Goal: Task Accomplishment & Management: Manage account settings

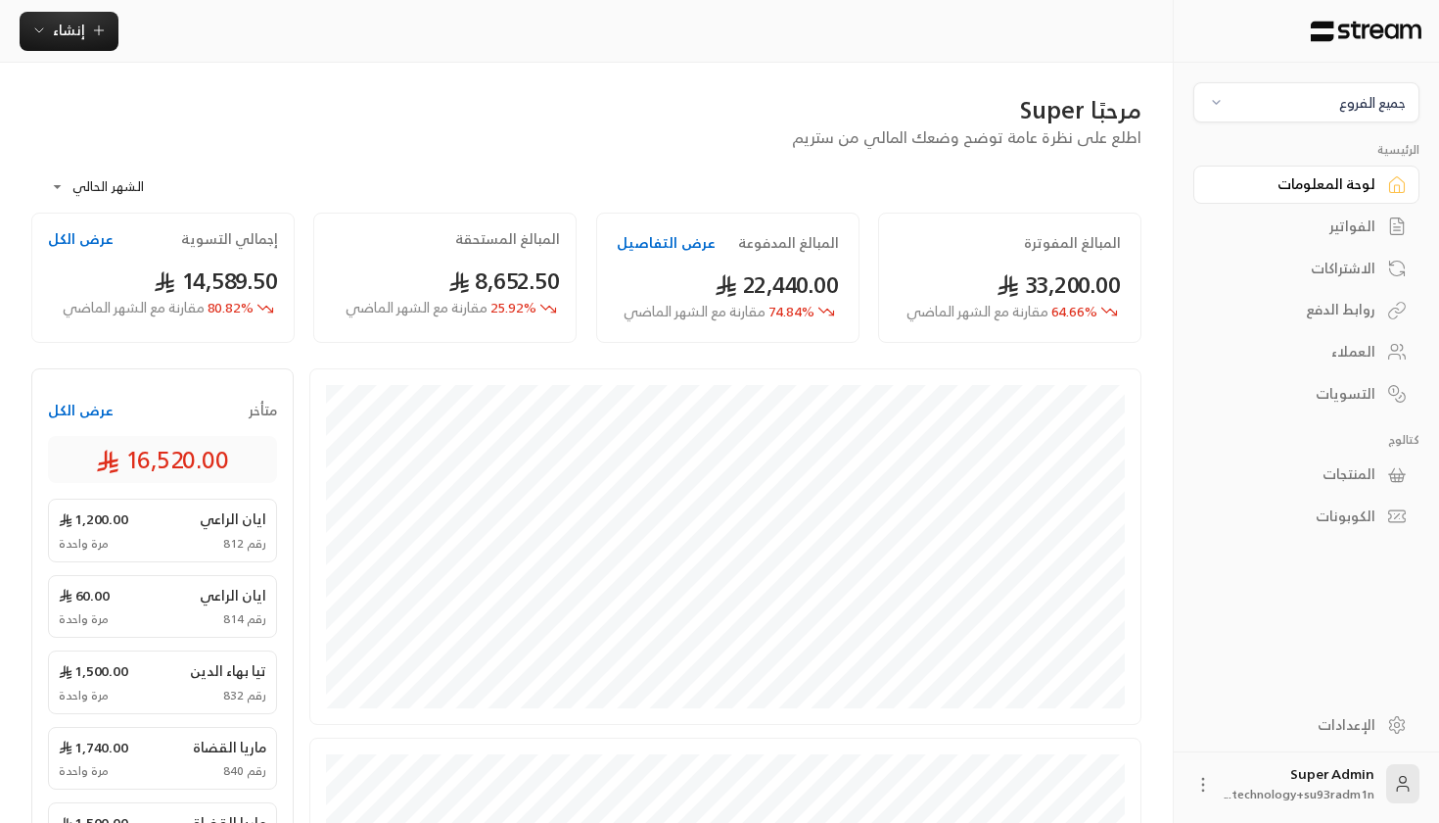
click at [1333, 342] on div "العملاء" at bounding box center [1297, 352] width 158 height 20
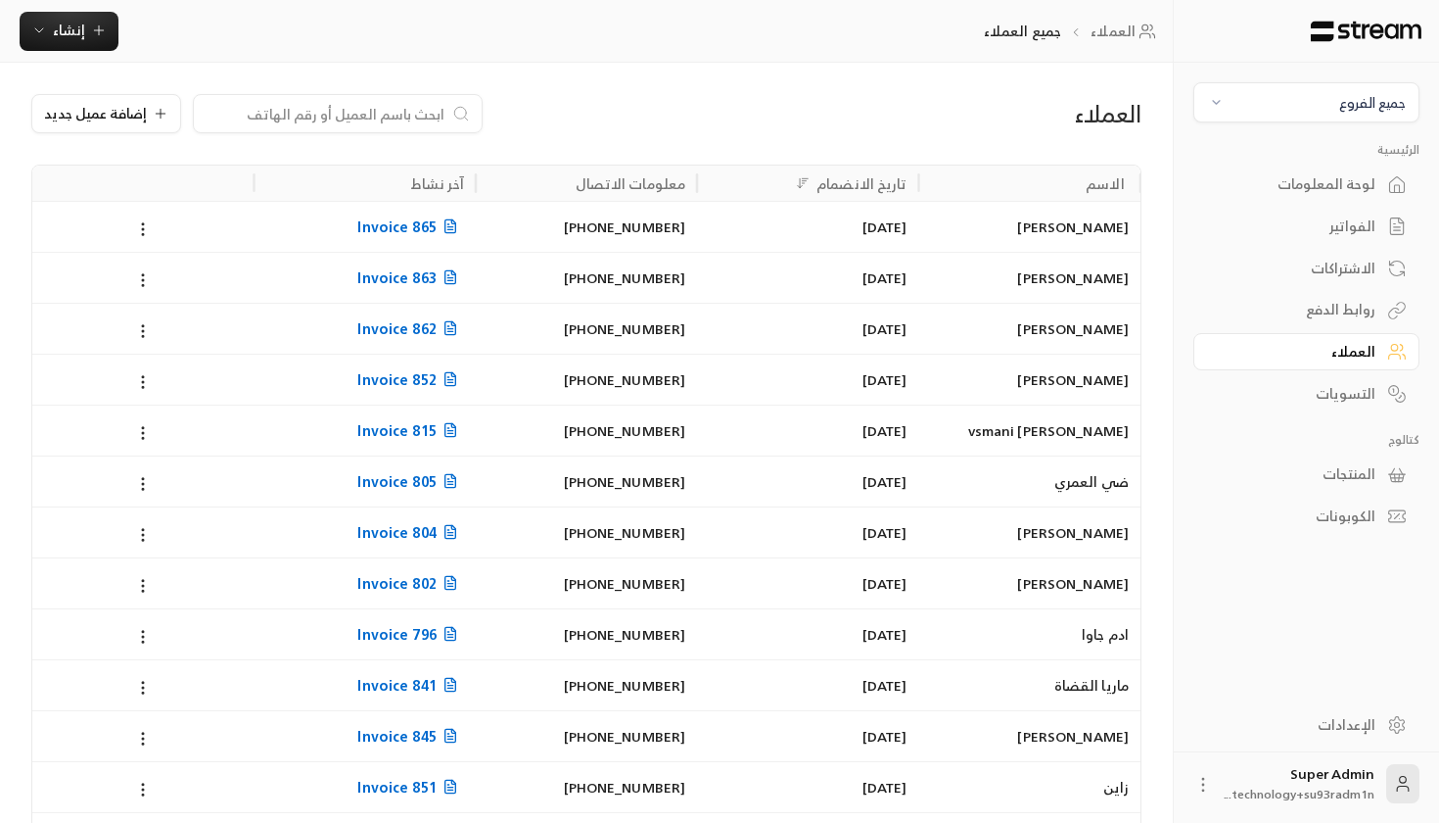
click at [417, 113] on input at bounding box center [325, 114] width 239 height 22
type input "f"
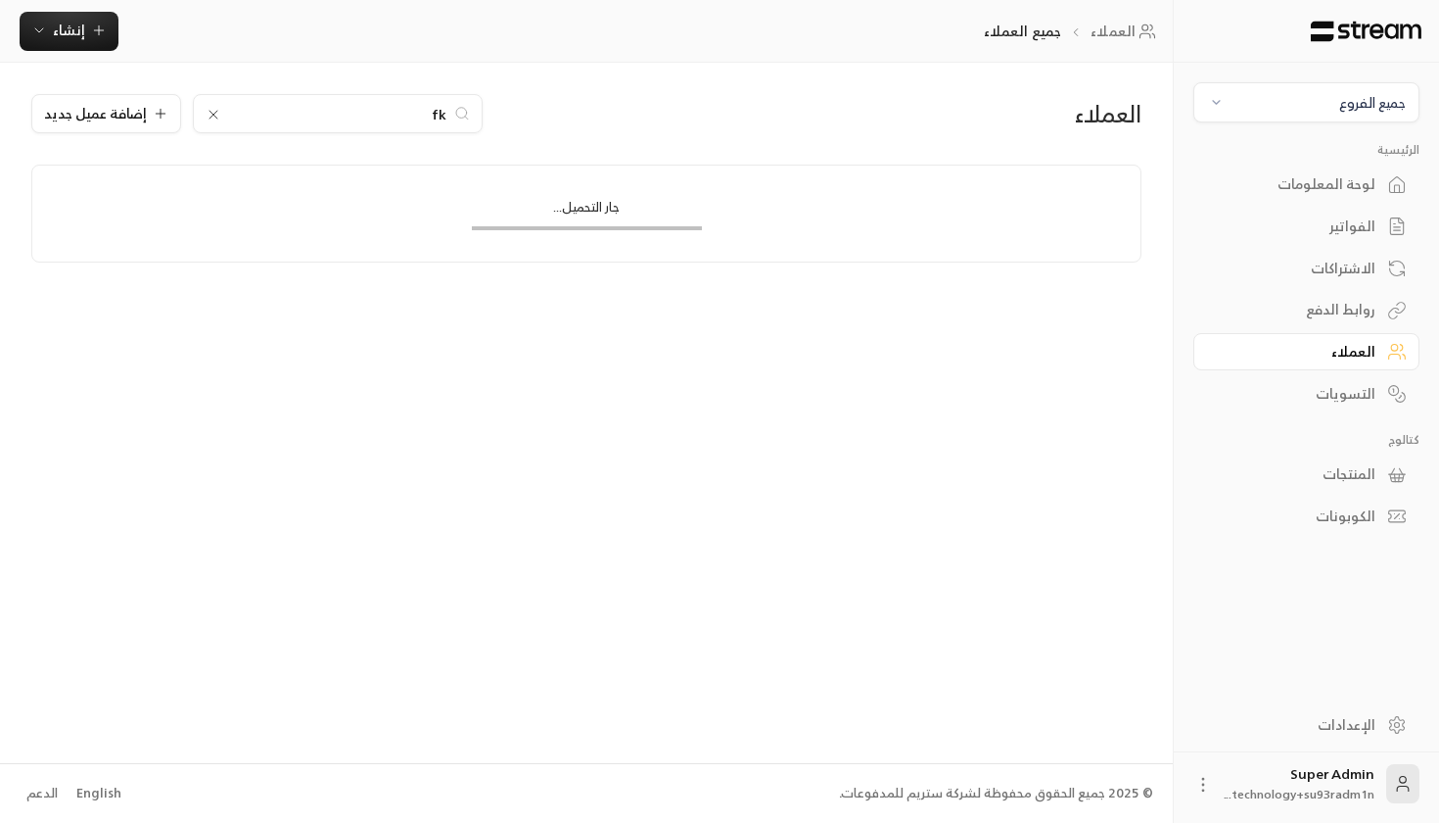
type input "f"
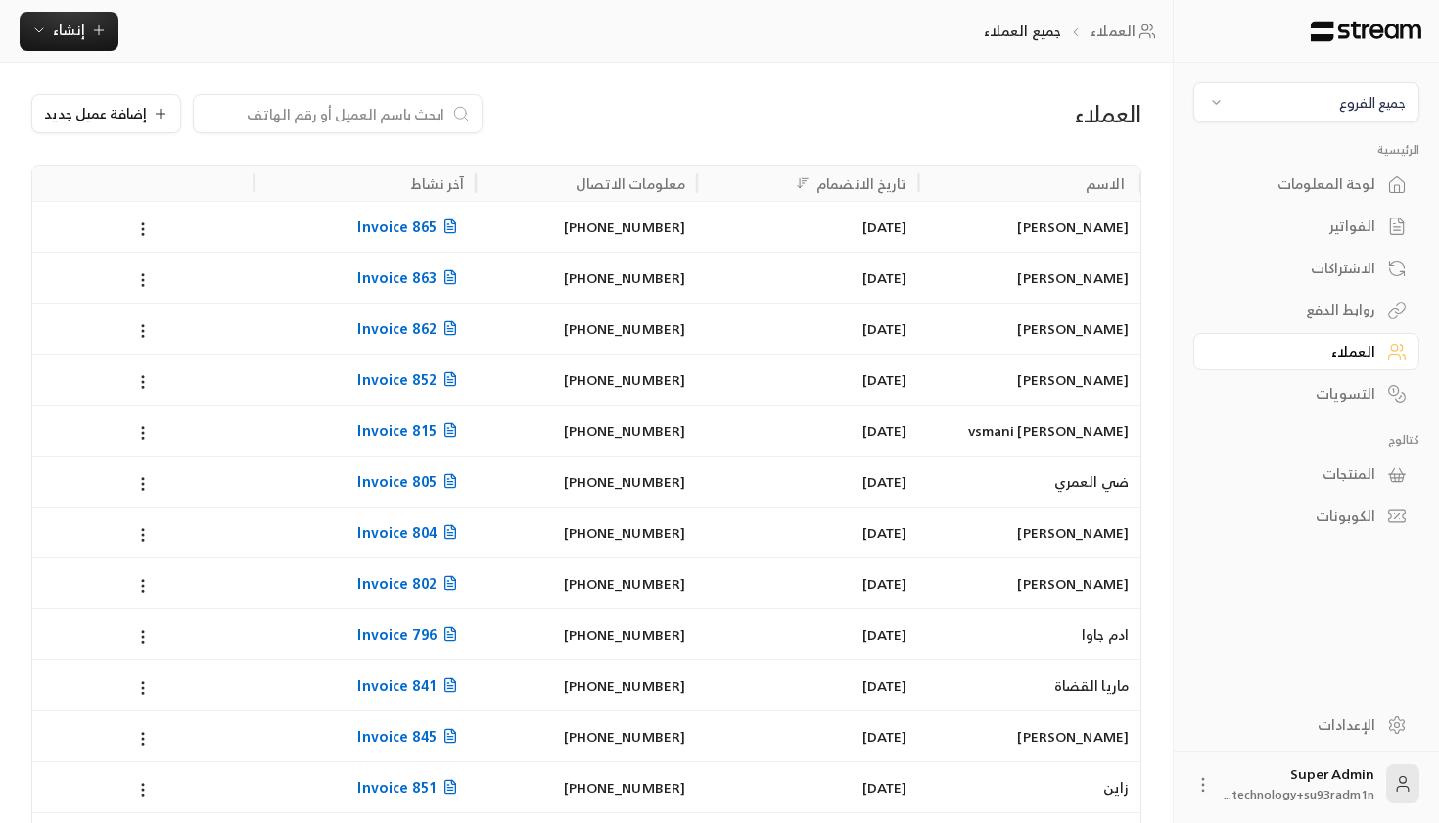
click at [1351, 465] on div "المنتجات" at bounding box center [1297, 474] width 158 height 20
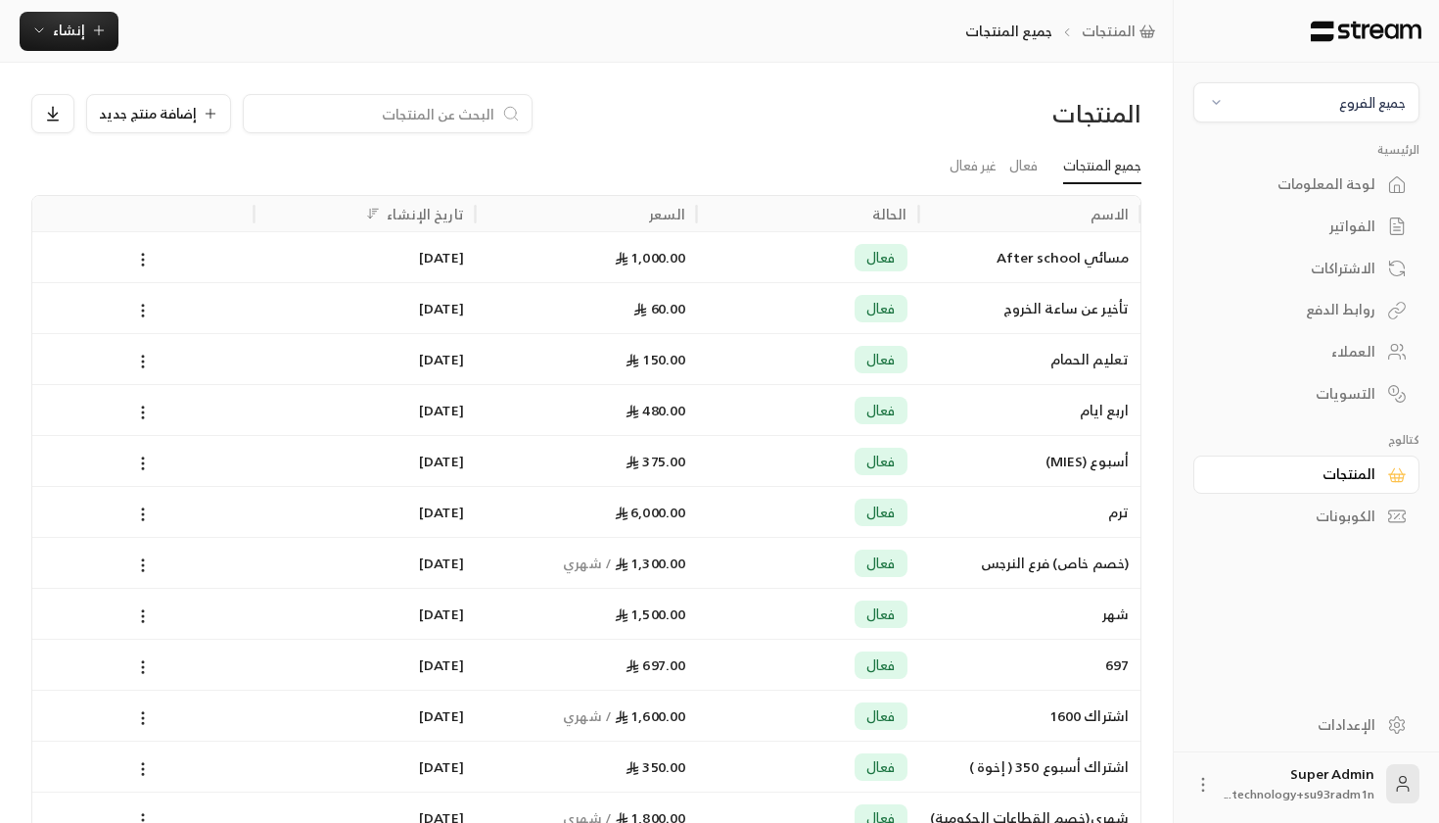
click at [398, 105] on input at bounding box center [375, 114] width 239 height 22
type input "1350"
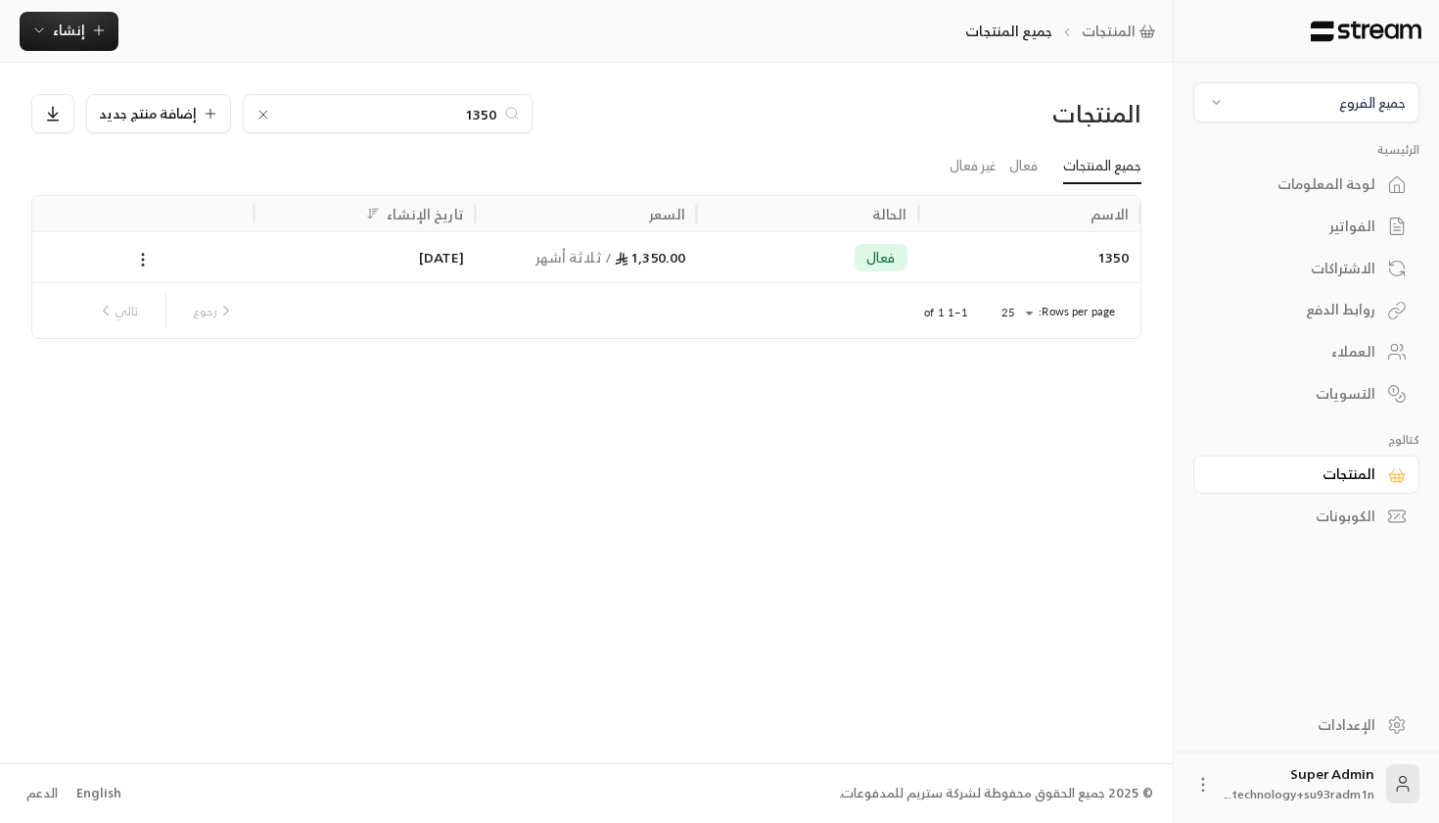
click at [503, 264] on div "1,350.00 / ثلاثة أشهر" at bounding box center [587, 257] width 198 height 50
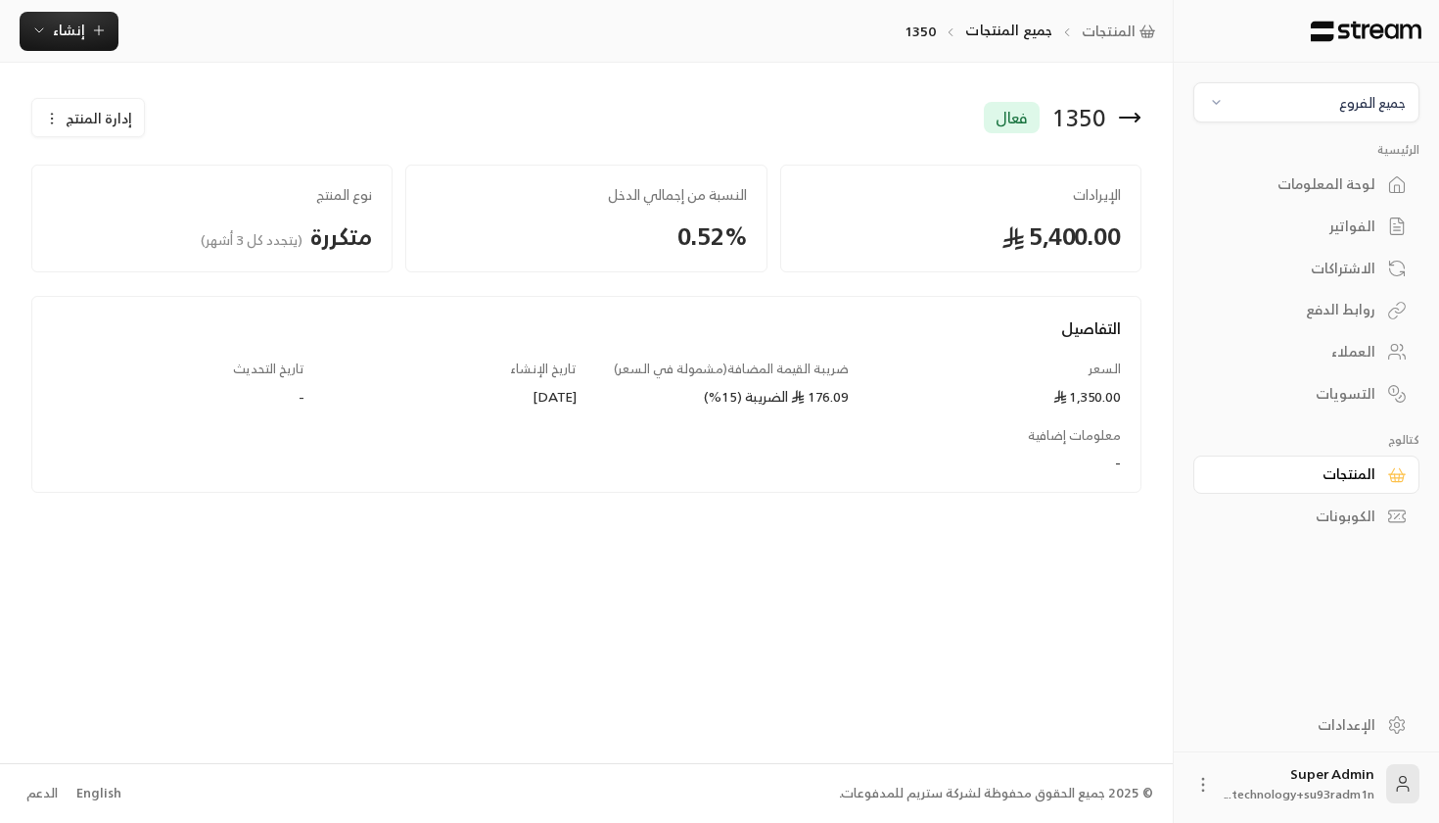
click at [69, 119] on span "إدارة المنتج" at bounding box center [99, 119] width 67 height 20
click at [88, 165] on link "تعديل" at bounding box center [105, 176] width 121 height 35
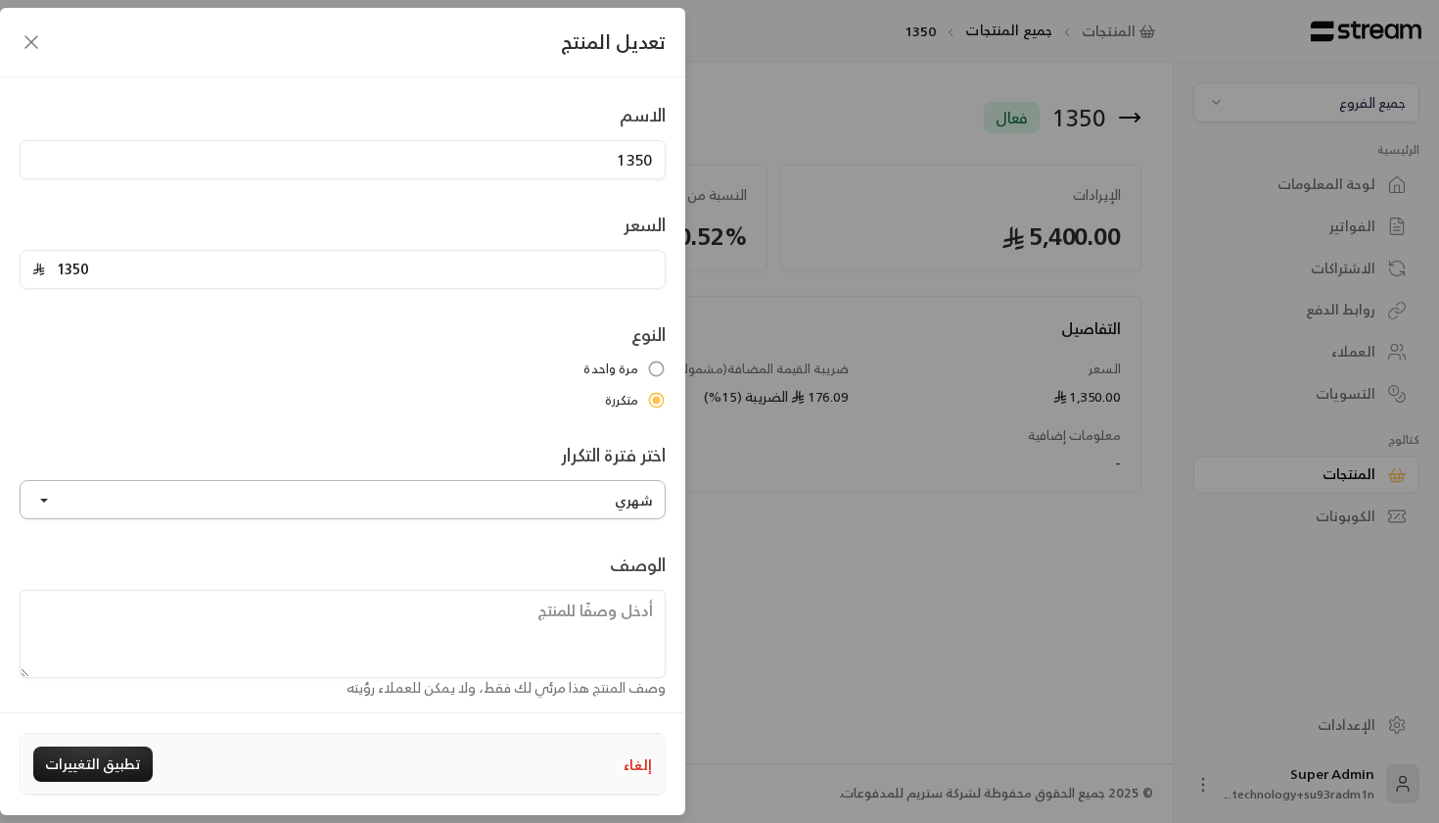
click at [315, 490] on button "شهري" at bounding box center [343, 499] width 646 height 39
click at [243, 125] on div "الاسم 1350" at bounding box center [343, 140] width 666 height 78
click at [25, 36] on icon "button" at bounding box center [31, 42] width 12 height 12
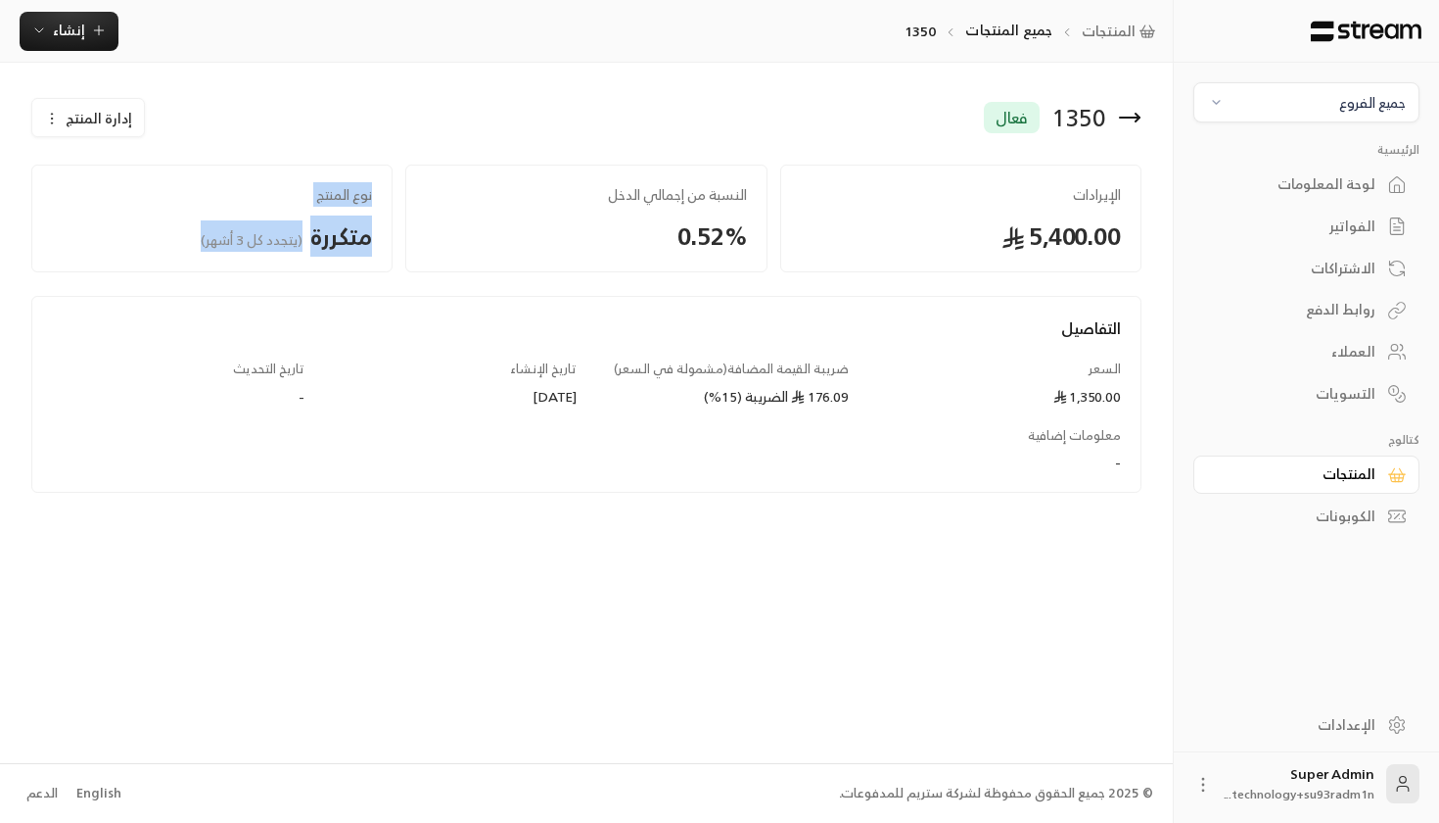
drag, startPoint x: 222, startPoint y: 242, endPoint x: 423, endPoint y: 236, distance: 200.8
click at [427, 238] on div "الإيرادات 5,400.00 النسبة من إجمالي الدخل 0.52 % نوع المنتج متكررة ( يتجدد كل 3…" at bounding box center [586, 212] width 1123 height 120
click at [423, 236] on div "النسبة من إجمالي الدخل 0.52 %" at bounding box center [585, 219] width 361 height 108
click at [1332, 467] on div "المنتجات" at bounding box center [1297, 474] width 158 height 20
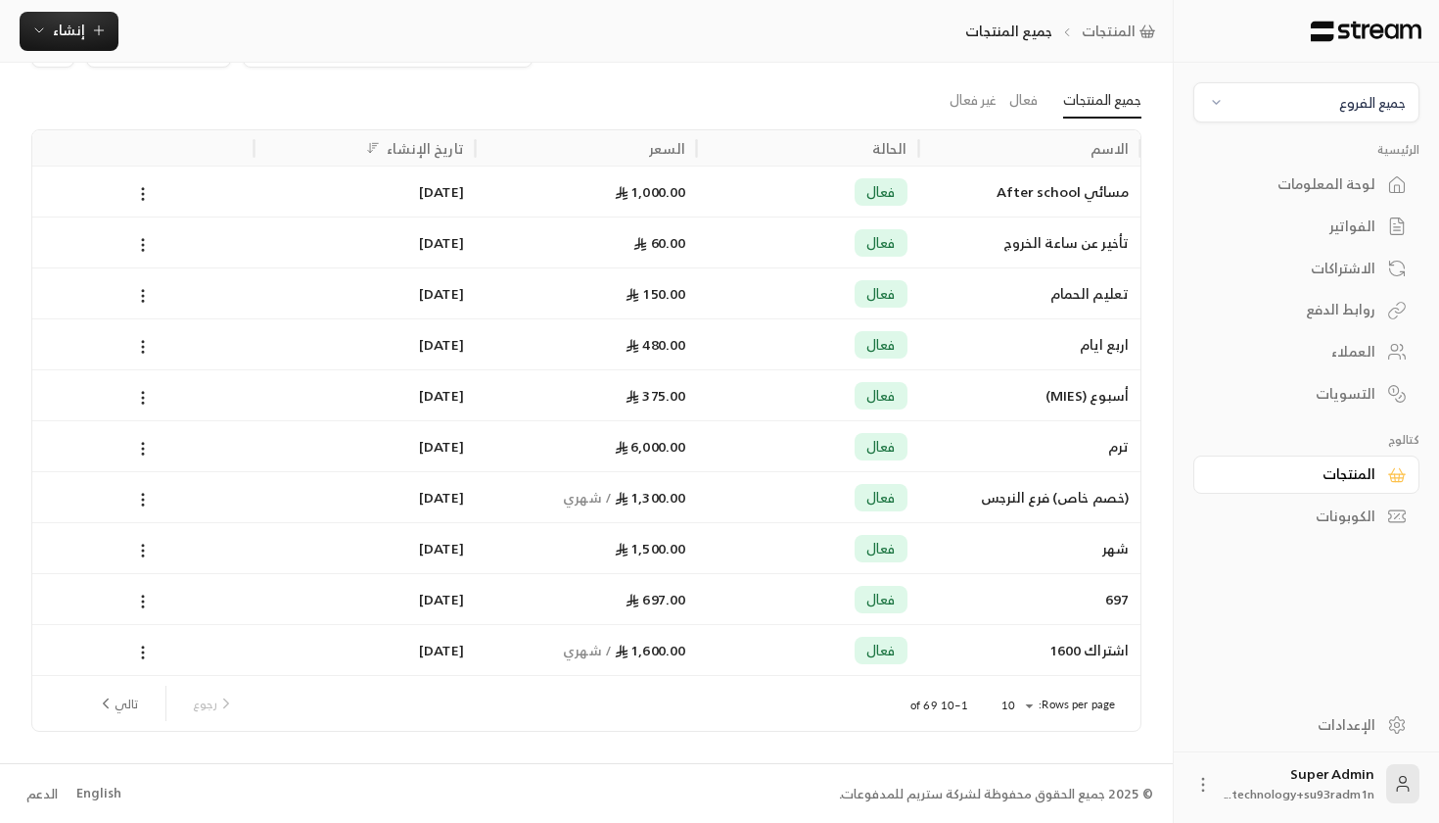
scroll to position [65, 0]
click at [1016, 705] on body "جميع الفروع الرئيسية لوحة المعلومات الفواتير الاشتراكات روابط الدفع العملاء الت…" at bounding box center [719, 346] width 1439 height 823
click at [1007, 777] on li "100" at bounding box center [1016, 786] width 55 height 31
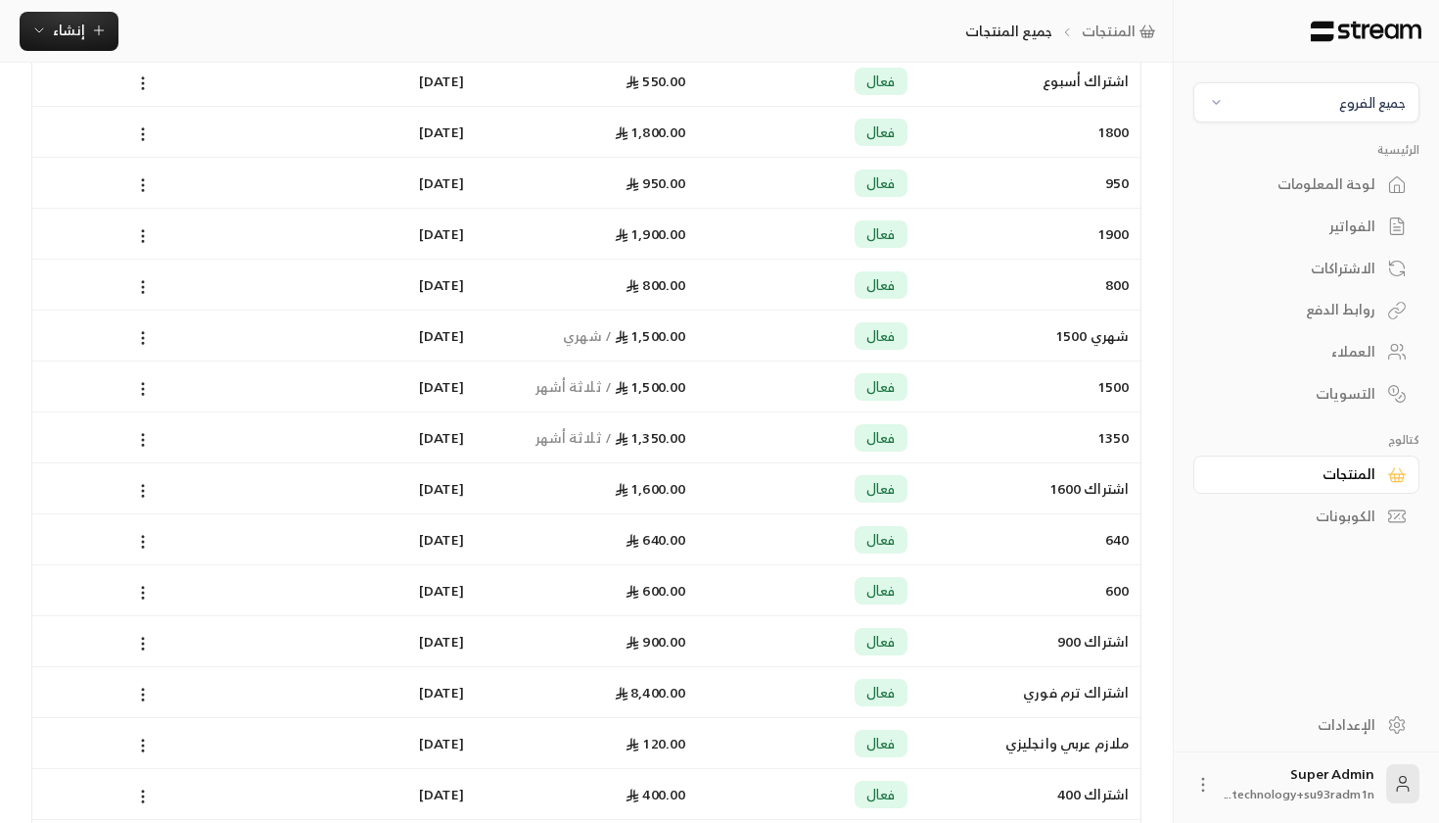
scroll to position [1868, 0]
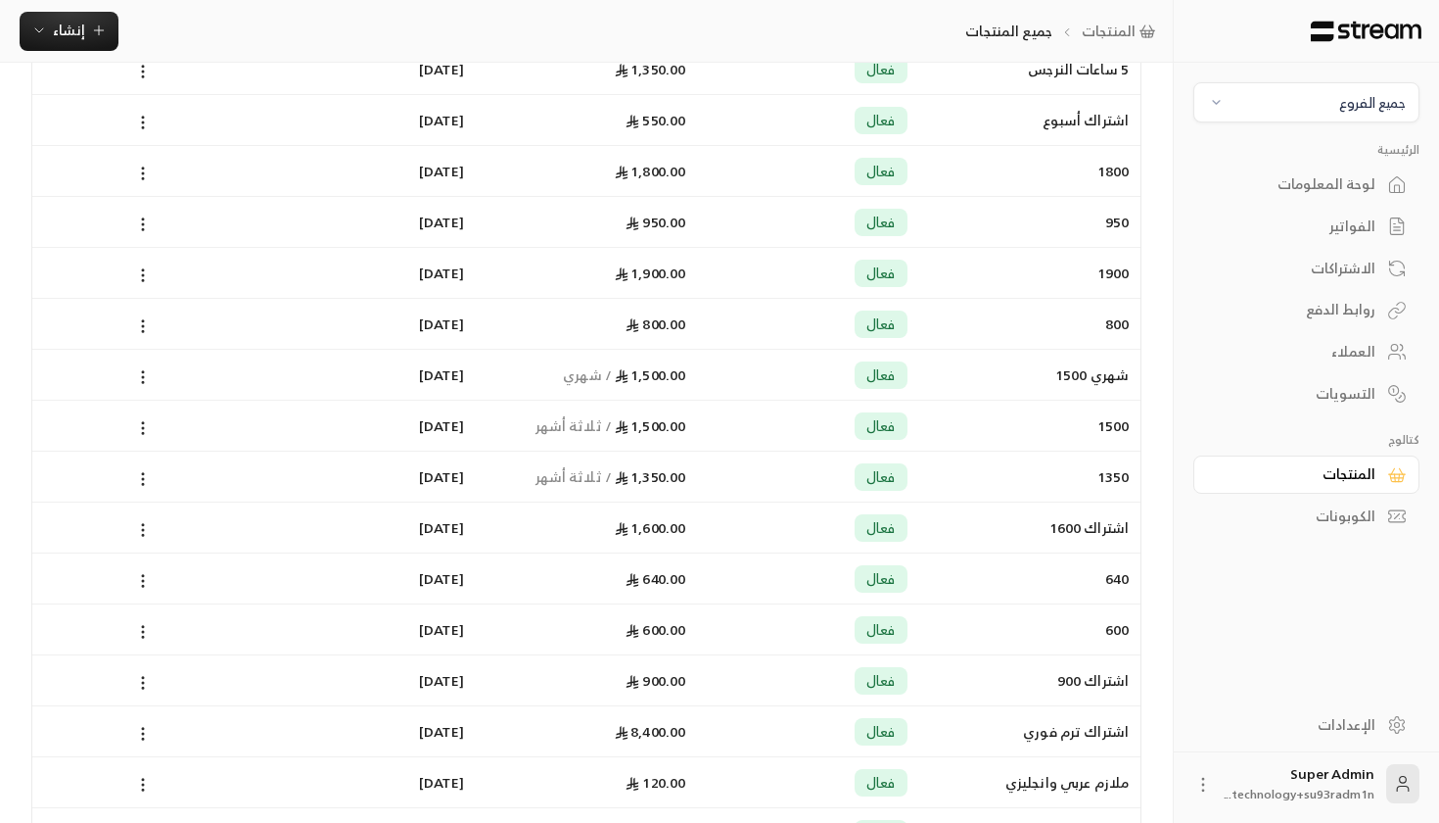
click at [642, 430] on span "1,500.00" at bounding box center [650, 425] width 71 height 24
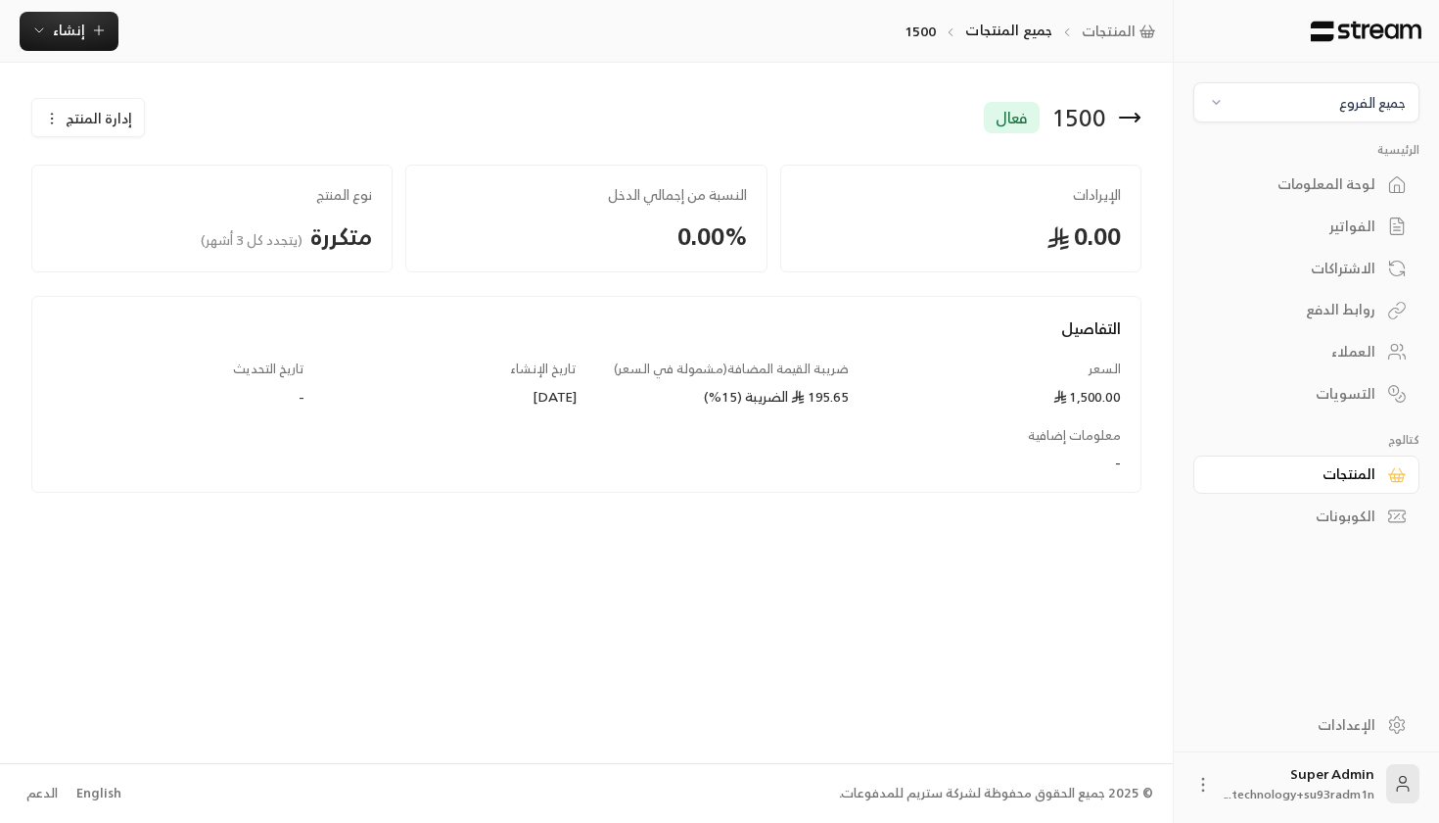
click at [116, 117] on span "إدارة المنتج" at bounding box center [99, 119] width 67 height 20
click at [117, 165] on link "تعديل" at bounding box center [105, 176] width 121 height 35
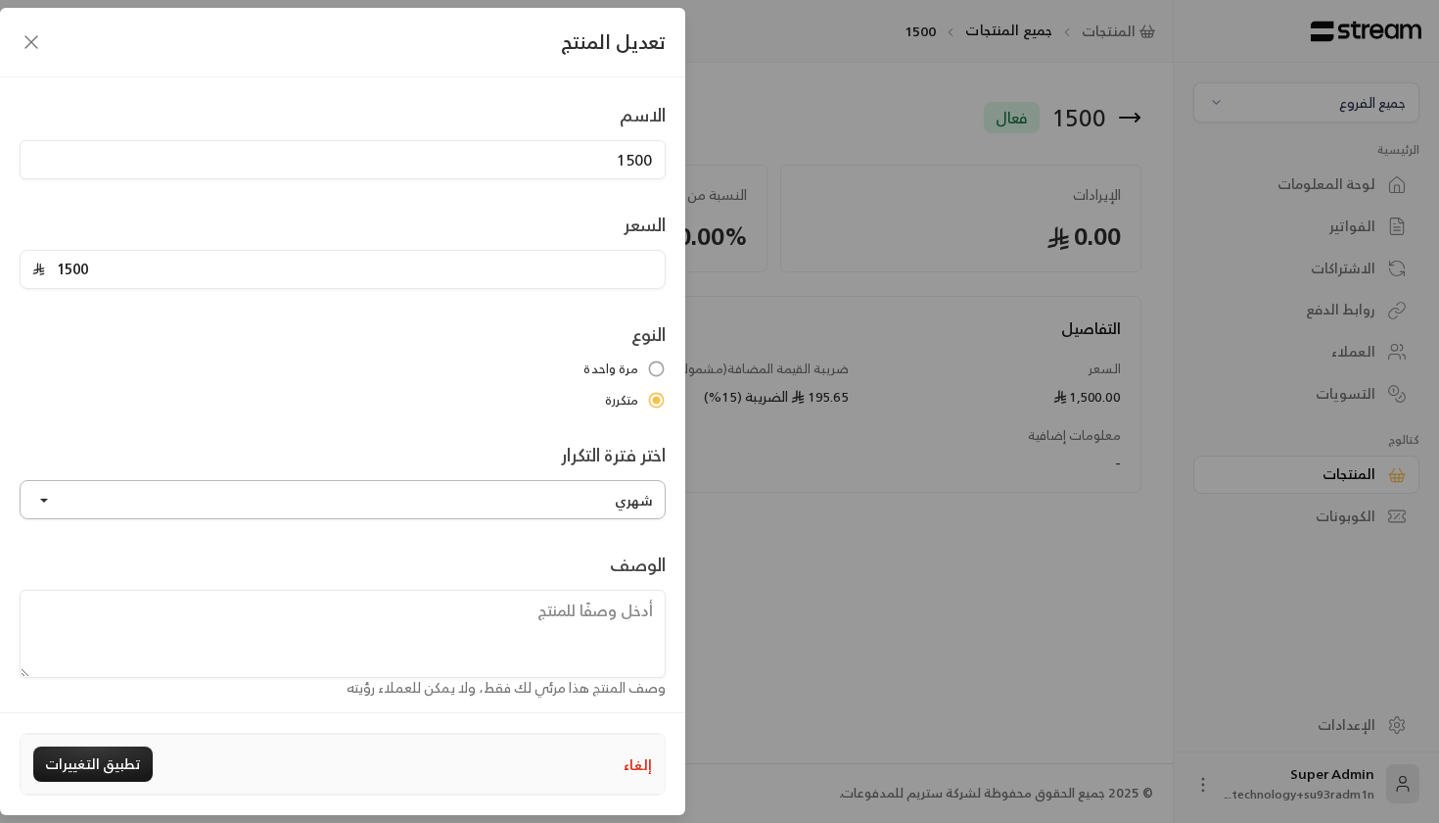
click at [349, 503] on button "شهري" at bounding box center [343, 499] width 646 height 39
click at [352, 490] on button "شهري" at bounding box center [343, 499] width 646 height 39
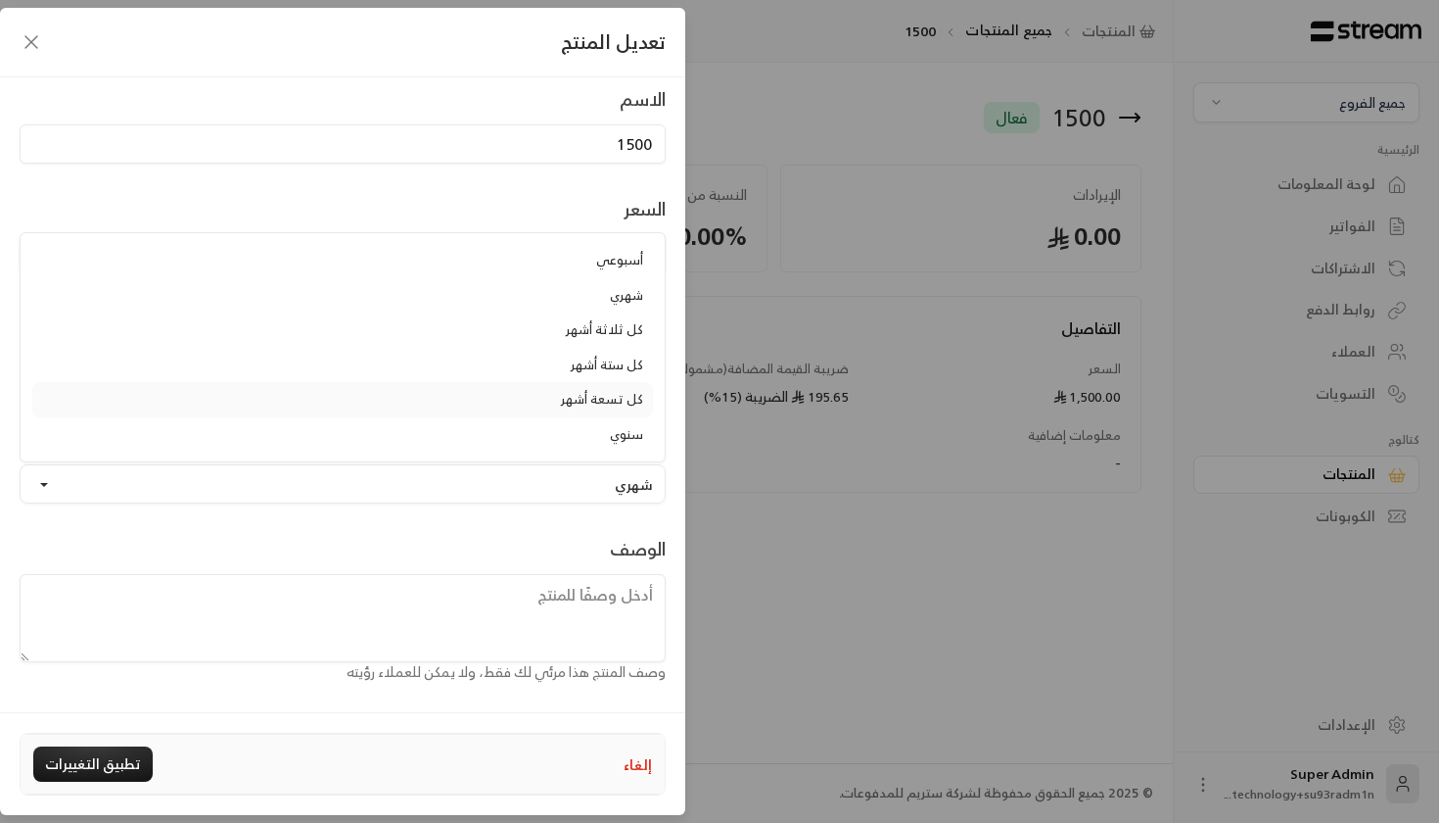
scroll to position [15, 0]
click at [23, 52] on icon "button" at bounding box center [32, 42] width 24 height 24
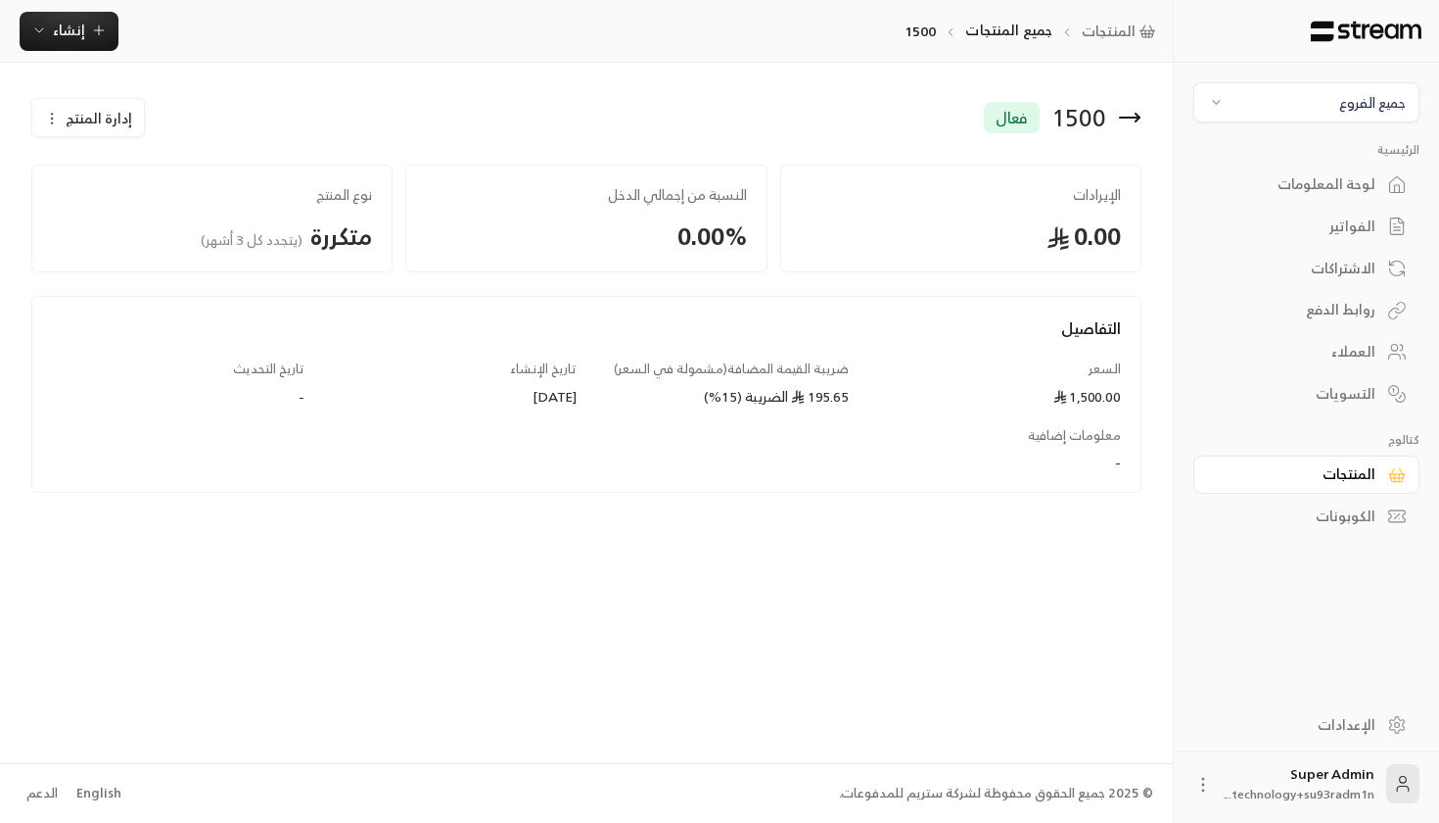
click at [1348, 474] on div "المنتجات" at bounding box center [1297, 474] width 158 height 20
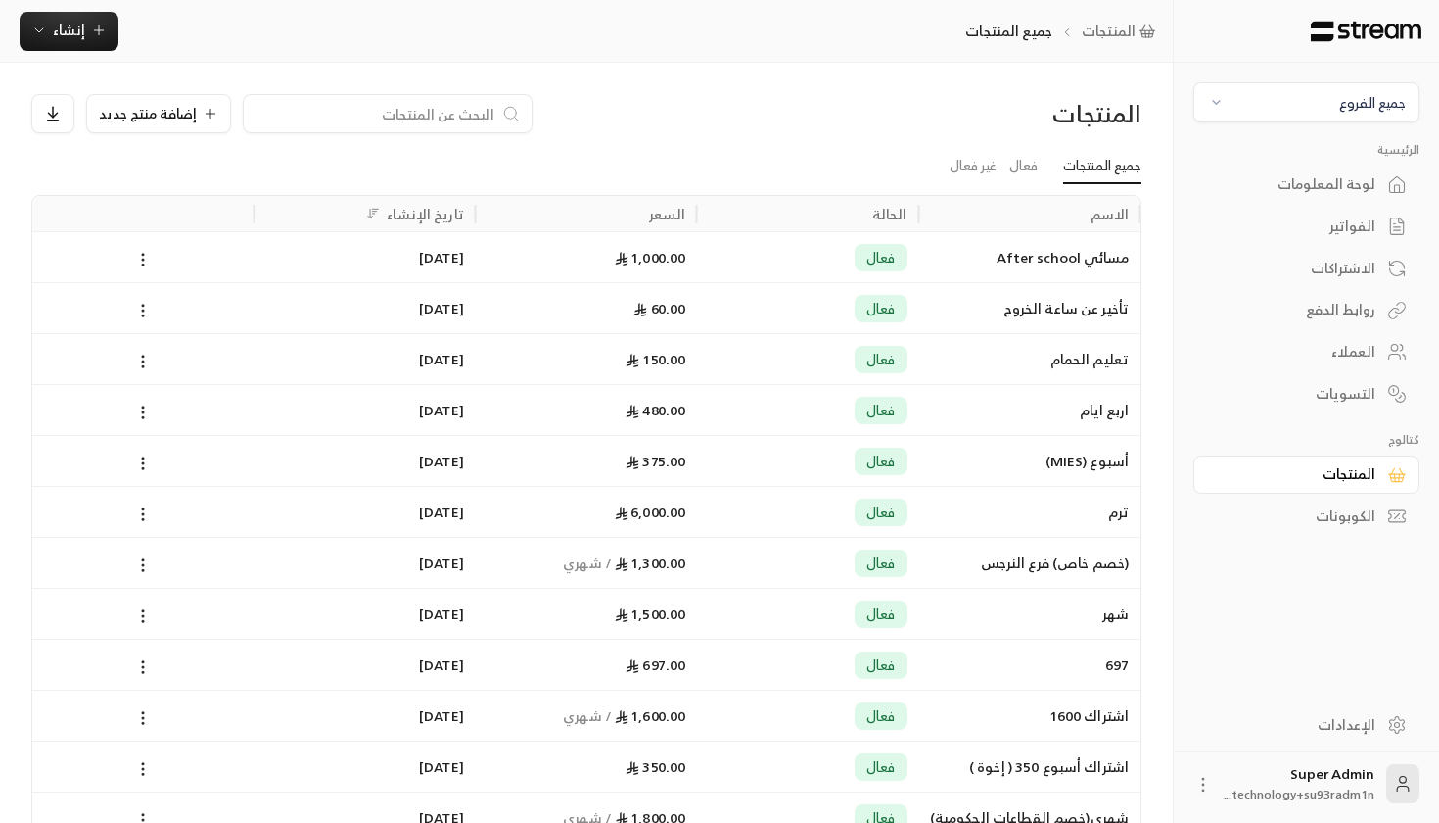
click at [316, 128] on div at bounding box center [388, 113] width 290 height 39
click at [317, 114] on input at bounding box center [375, 114] width 239 height 22
type input "1350"
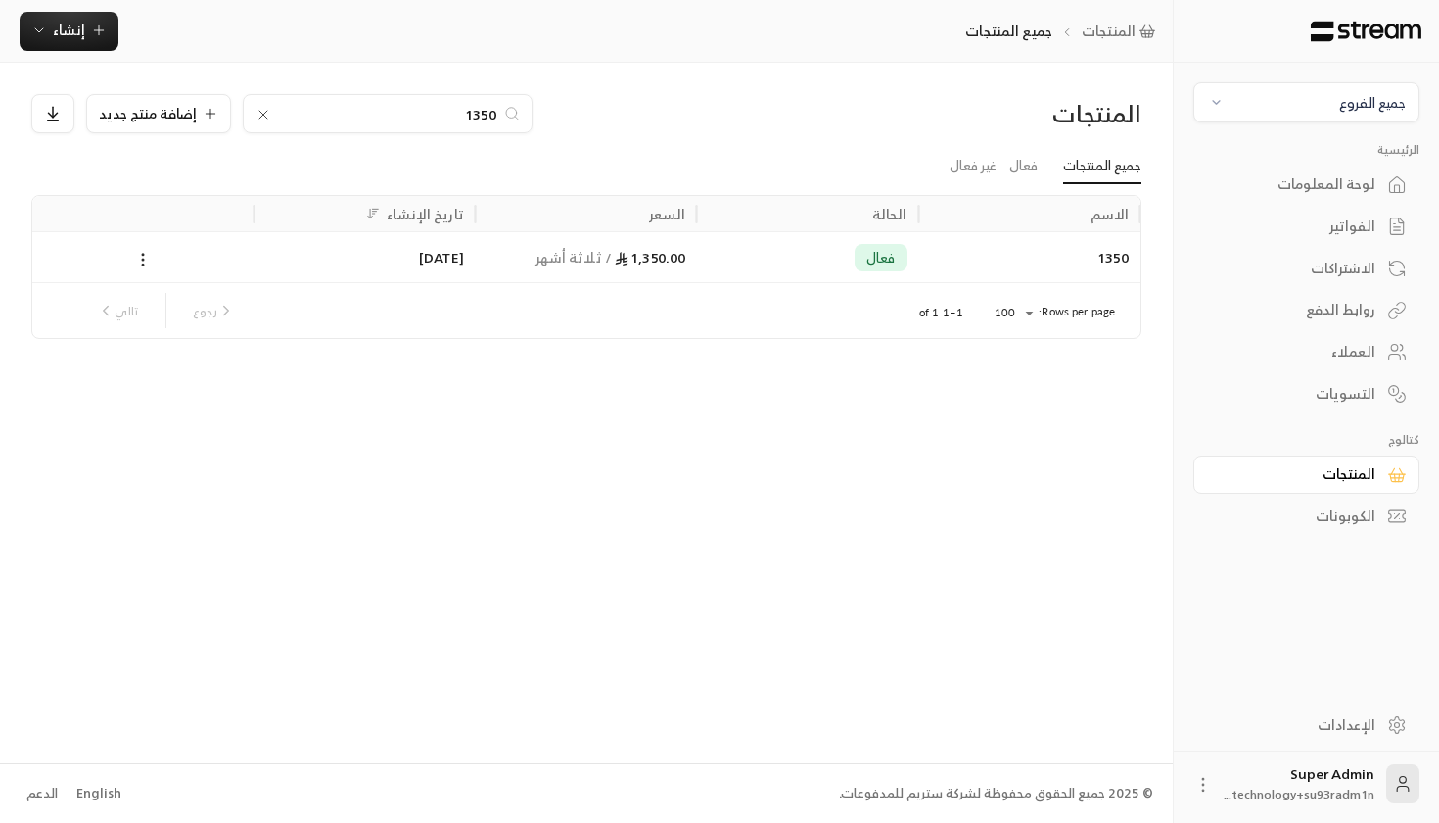
click at [636, 261] on span "1,350.00" at bounding box center [650, 257] width 71 height 24
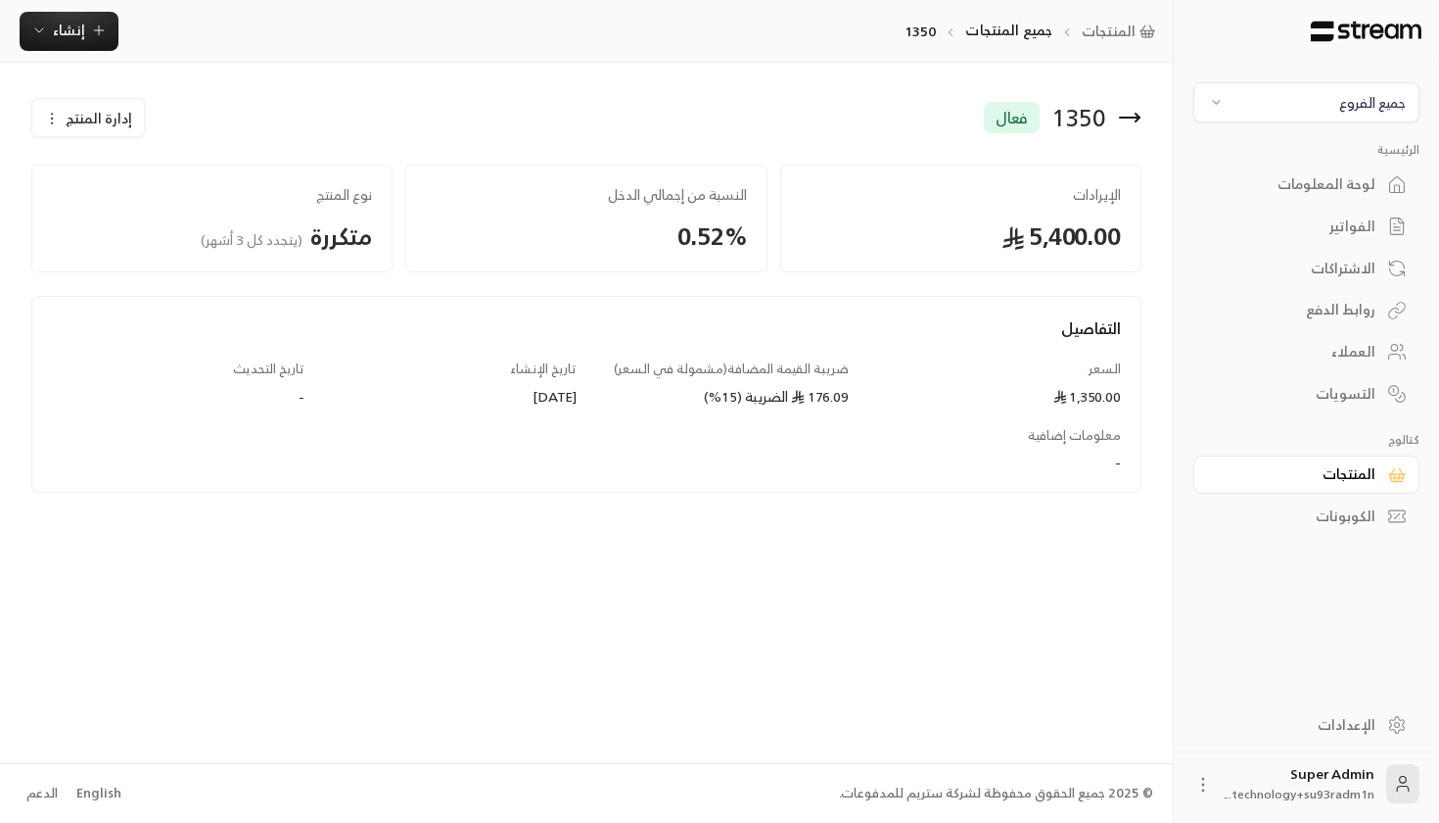
click at [96, 122] on span "إدارة المنتج" at bounding box center [99, 119] width 67 height 20
click at [118, 174] on link "تعديل" at bounding box center [105, 176] width 121 height 35
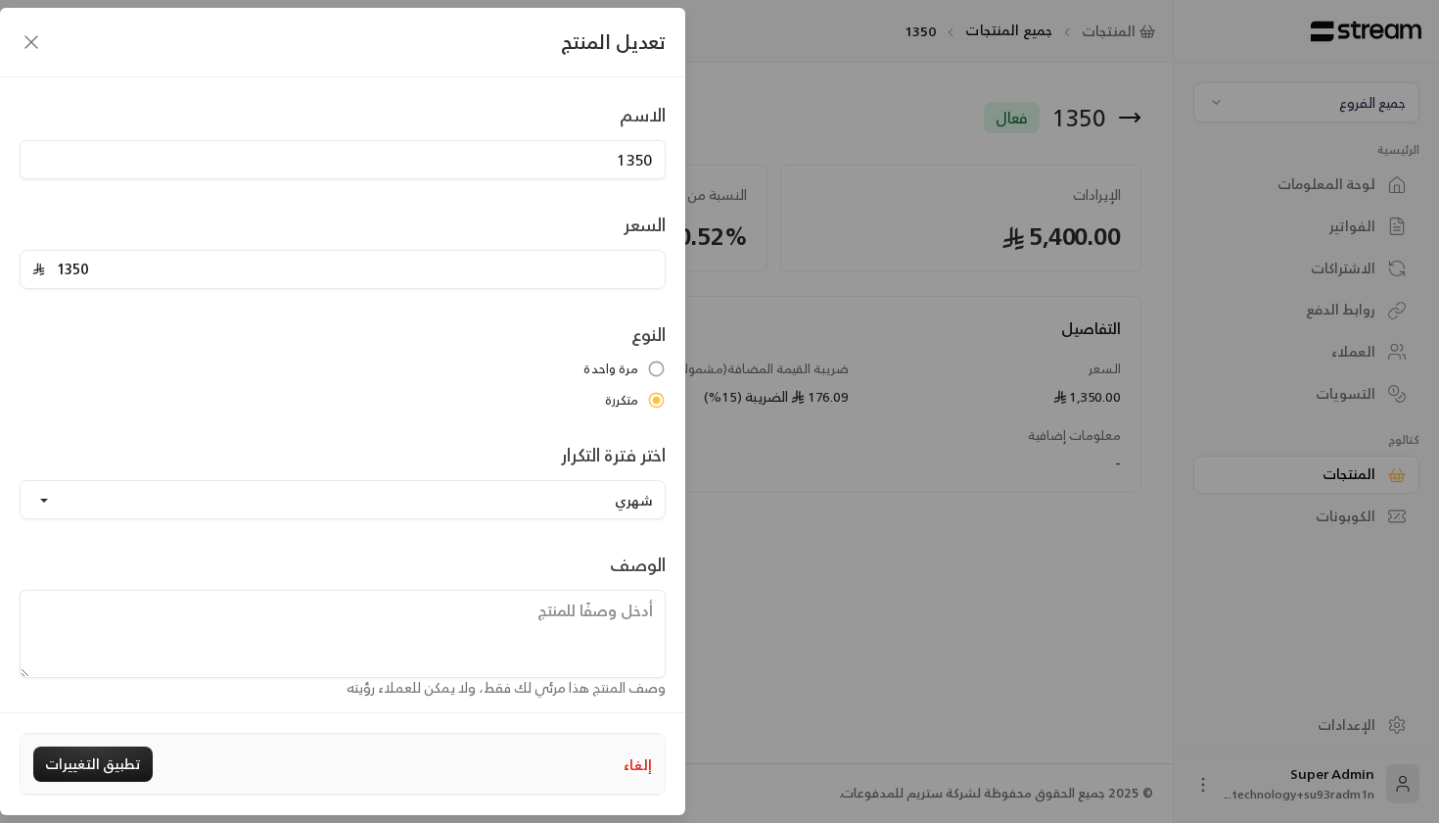
click at [880, 472] on div "تعديل المنتج الاسم 1350 السعر 1350 النوع مرة واحدة متكررة اختر فترة التكرار شهر…" at bounding box center [719, 411] width 1439 height 823
type input "0"
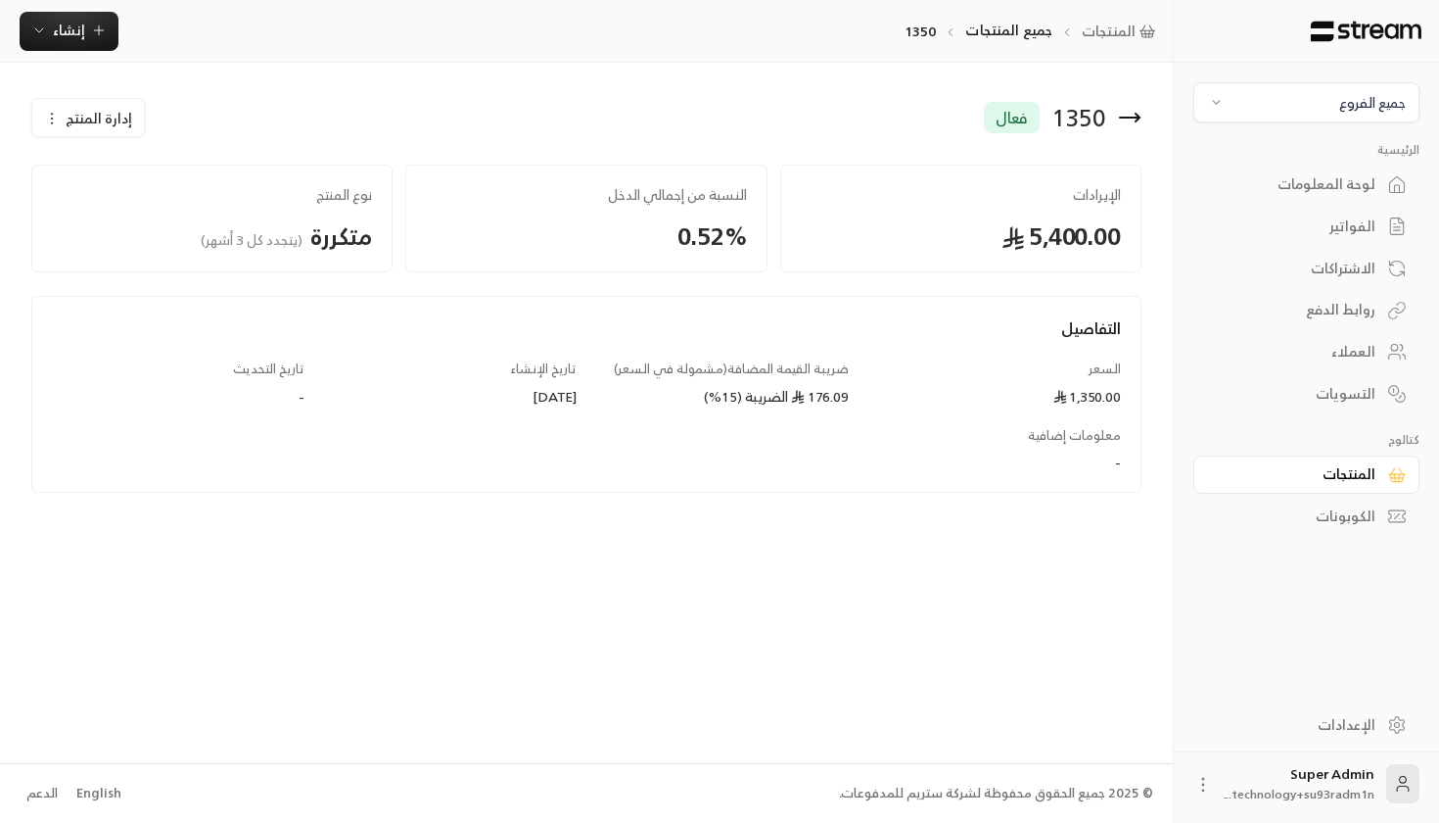
click at [1353, 188] on div "لوحة المعلومات" at bounding box center [1297, 184] width 158 height 20
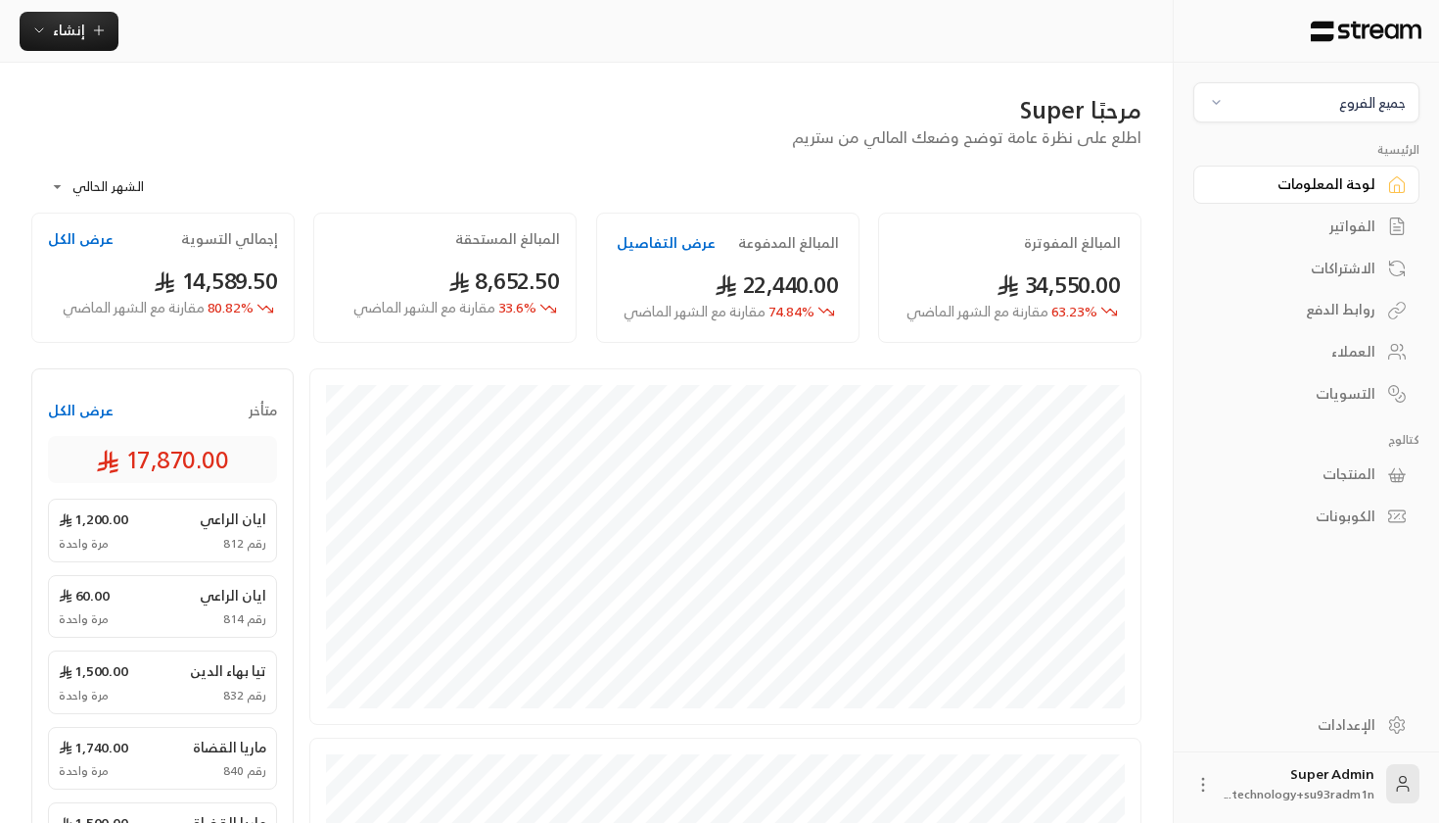
click at [1350, 262] on div "الاشتراكات" at bounding box center [1297, 269] width 158 height 20
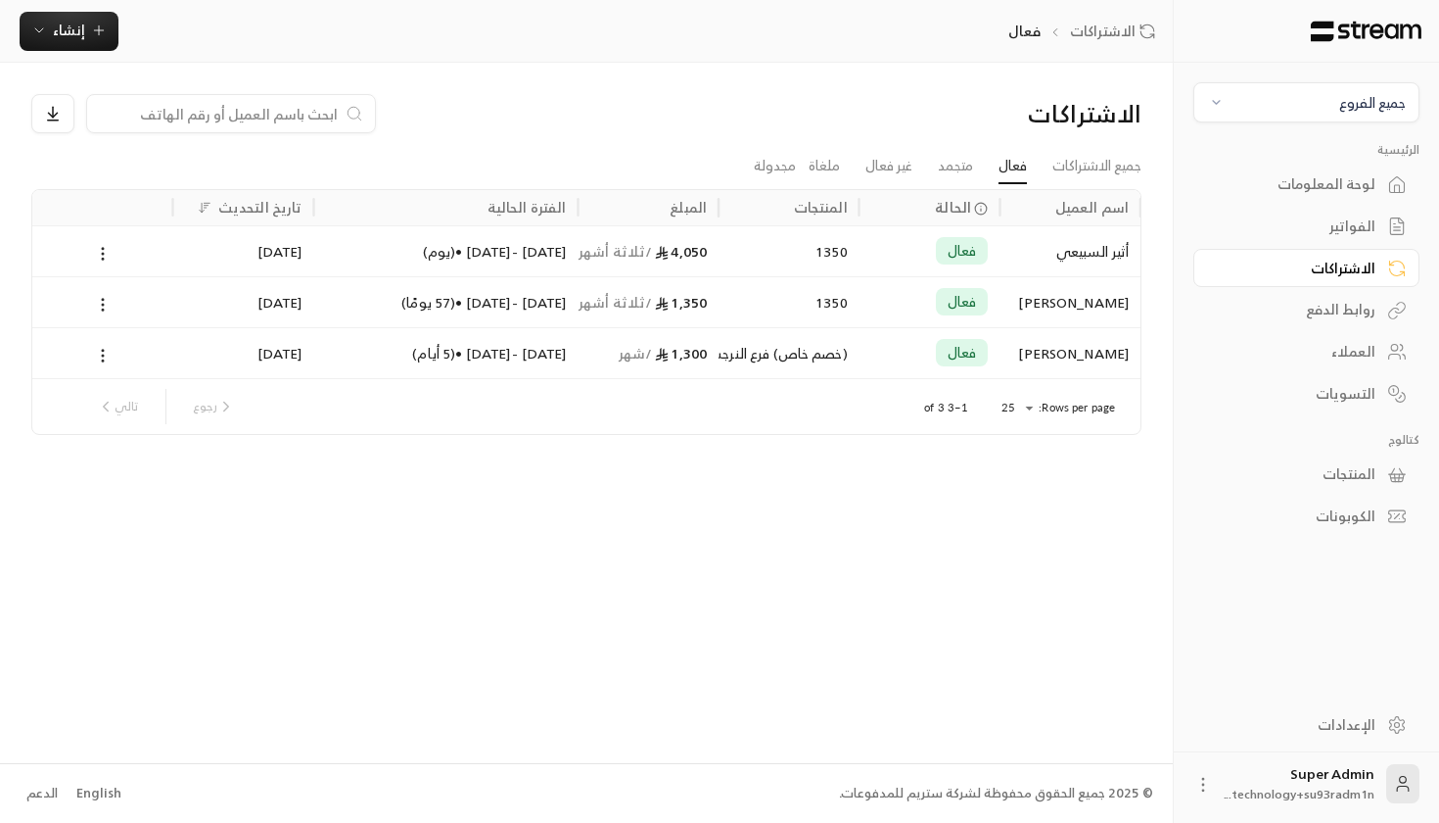
click at [1076, 355] on div "ساره الحمدان" at bounding box center [1071, 353] width 118 height 50
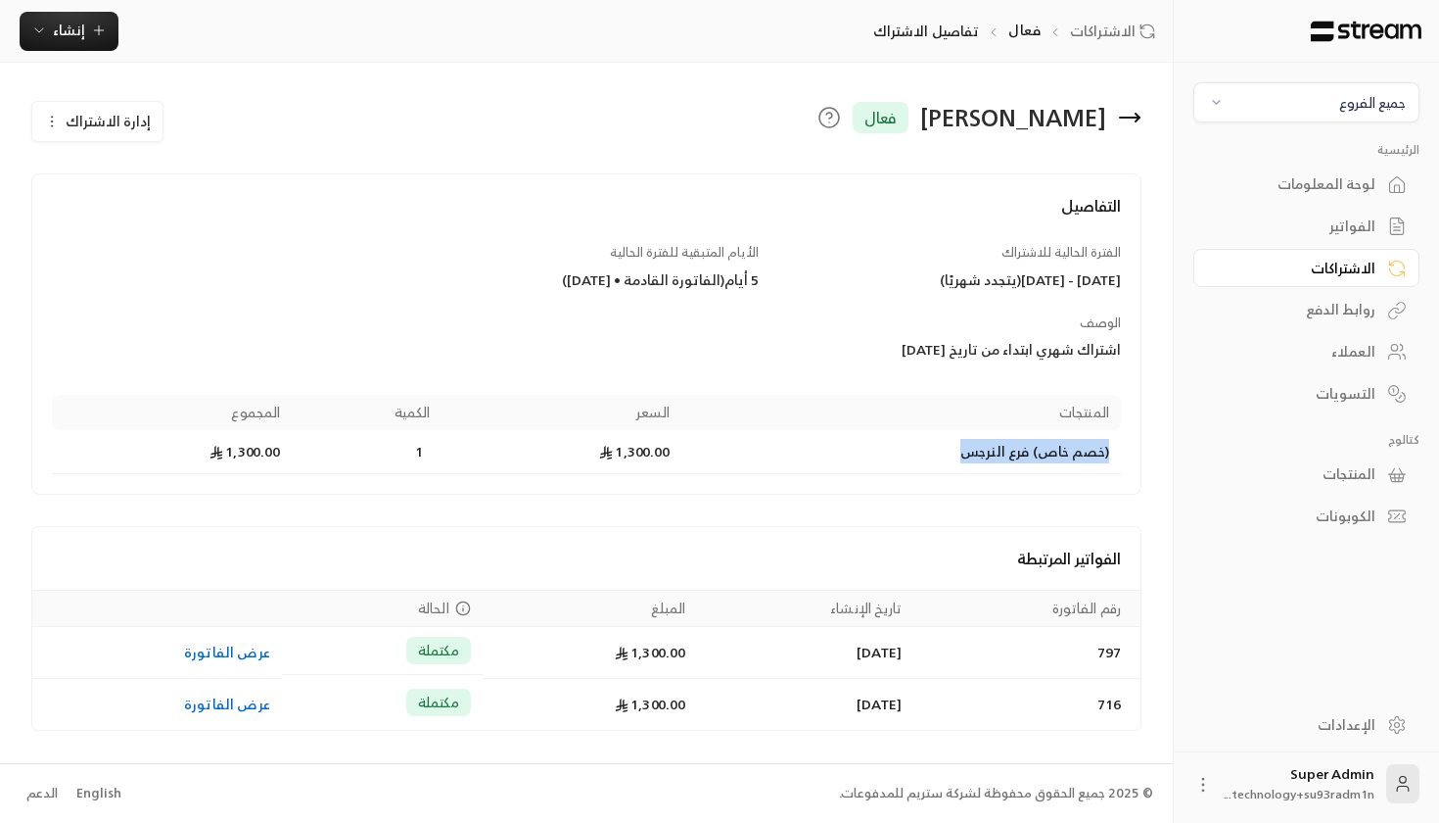
drag, startPoint x: 962, startPoint y: 454, endPoint x: 1109, endPoint y: 455, distance: 147.9
click at [1109, 455] on td "(خصم خاص) فرع النرجس" at bounding box center [902, 452] width 439 height 44
copy td "(خصم خاص) فرع النرجس"
click at [1331, 484] on div "المنتجات" at bounding box center [1297, 474] width 158 height 20
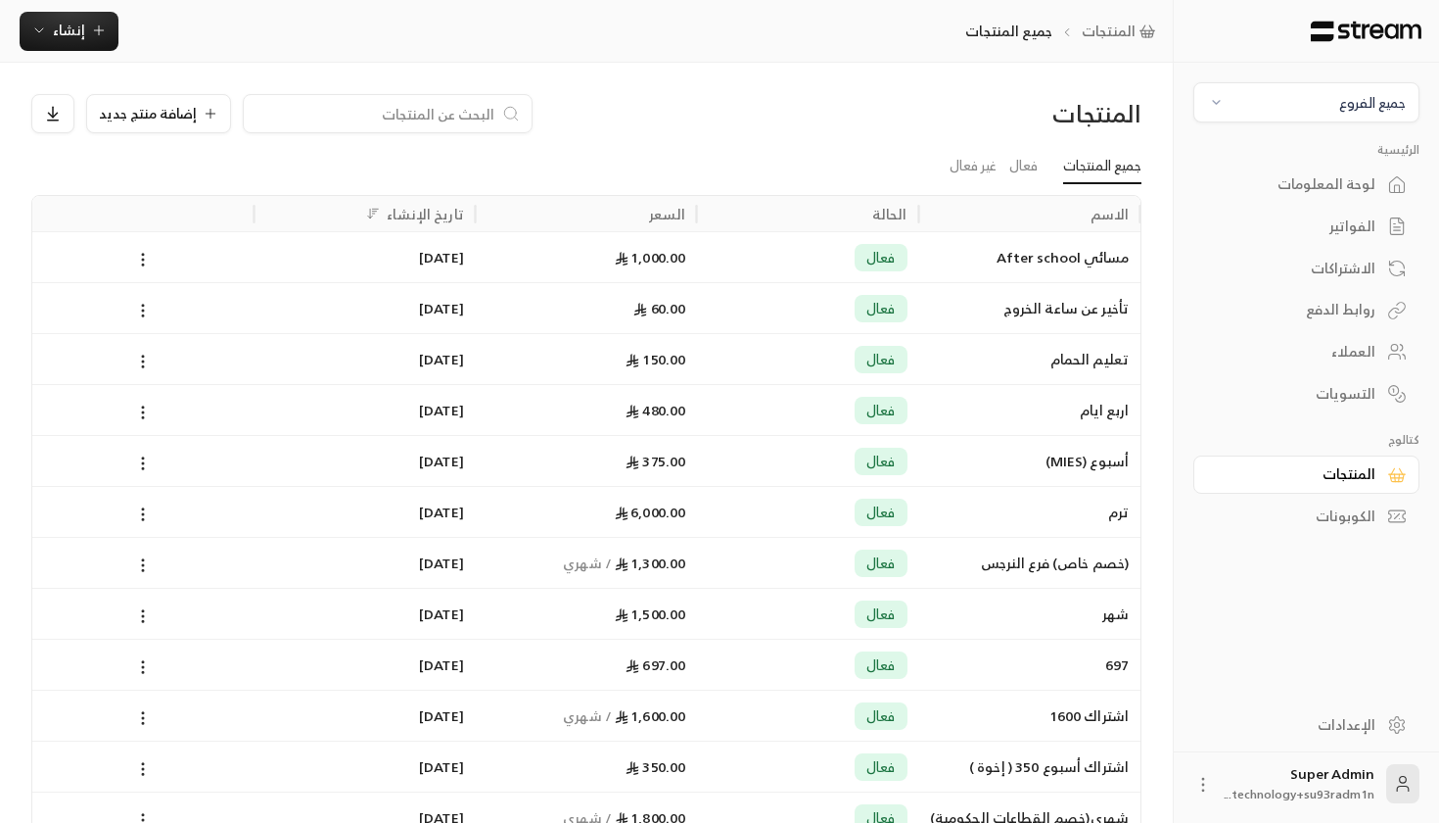
click at [321, 114] on input at bounding box center [375, 114] width 239 height 22
paste input "(خصم خاص) فرع النرجس"
type input "(خصم خاص) فرع النرجس"
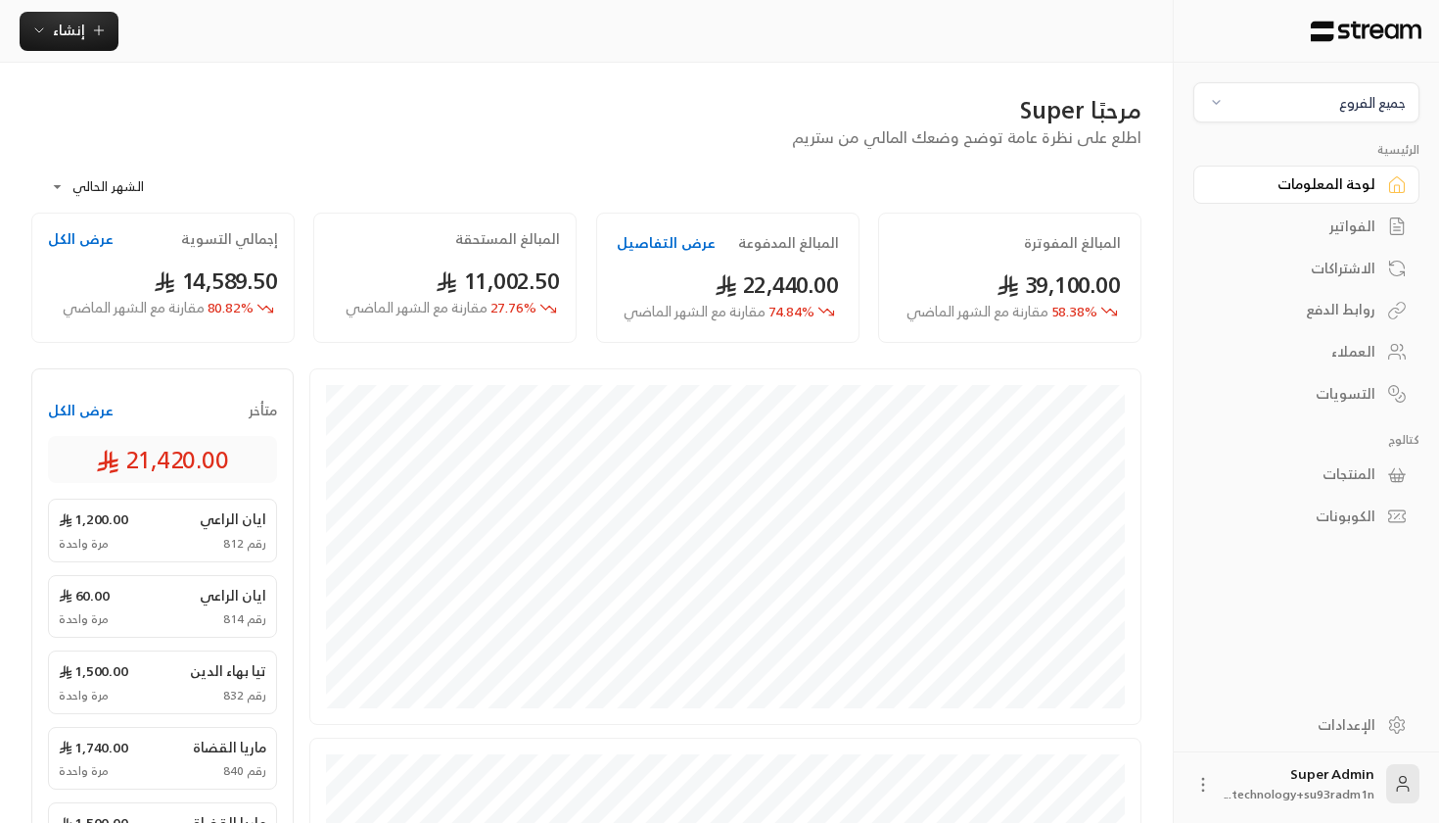
click at [1353, 460] on link "المنتجات" at bounding box center [1307, 474] width 226 height 38
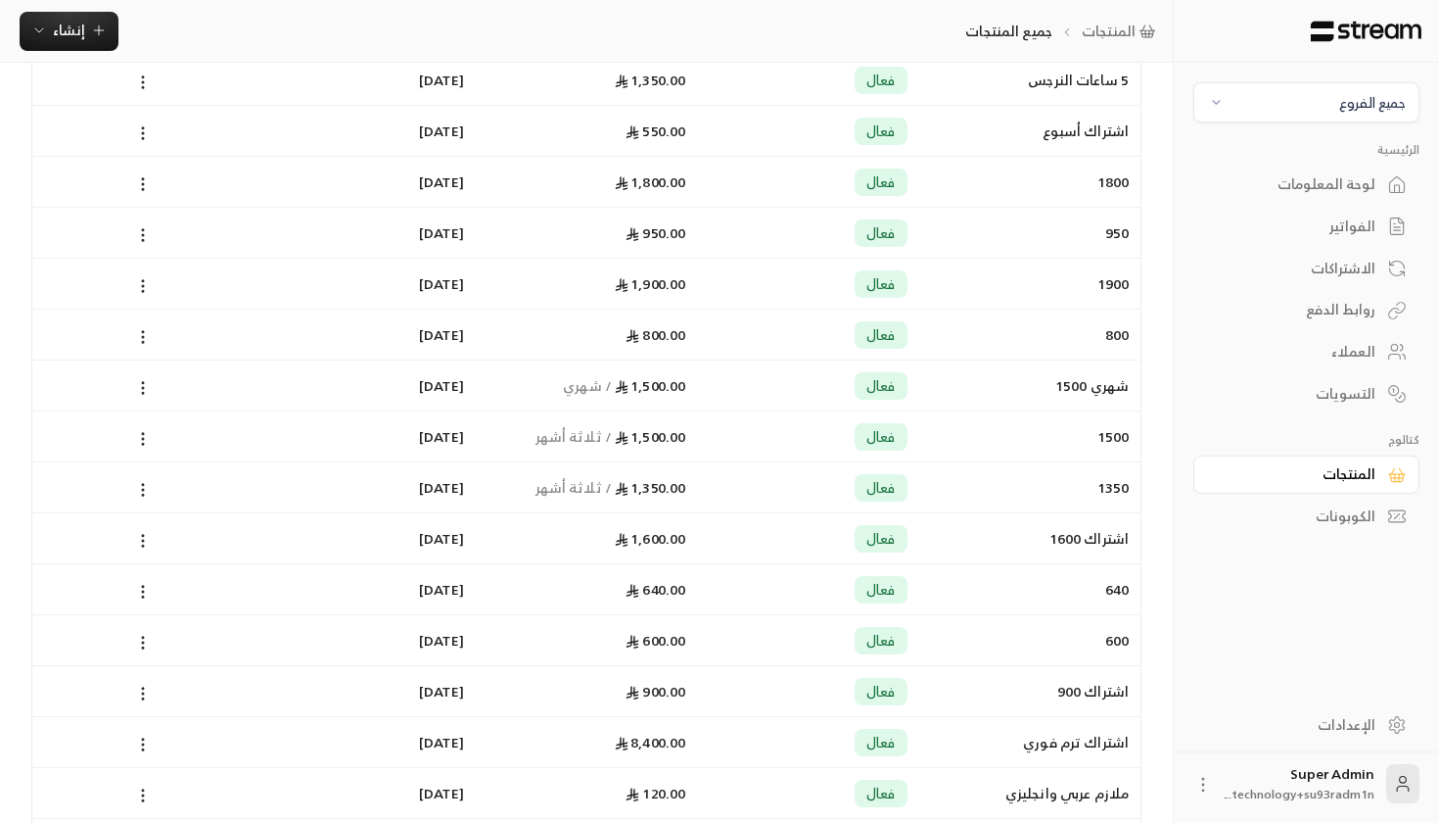
scroll to position [1859, 0]
click at [580, 431] on span "/ ثلاثة أشهر" at bounding box center [575, 435] width 79 height 24
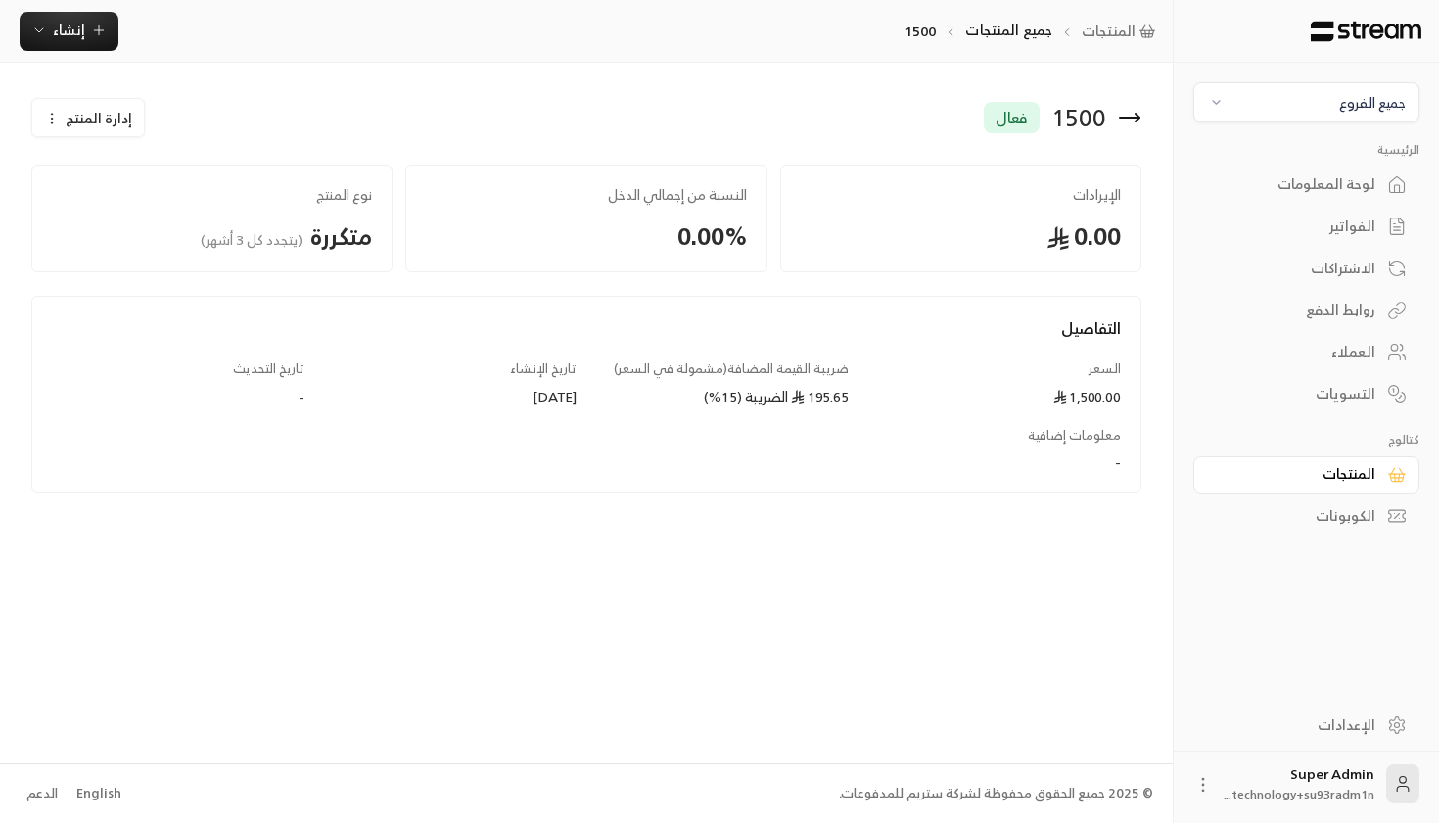
click at [1132, 113] on icon at bounding box center [1130, 118] width 24 height 24
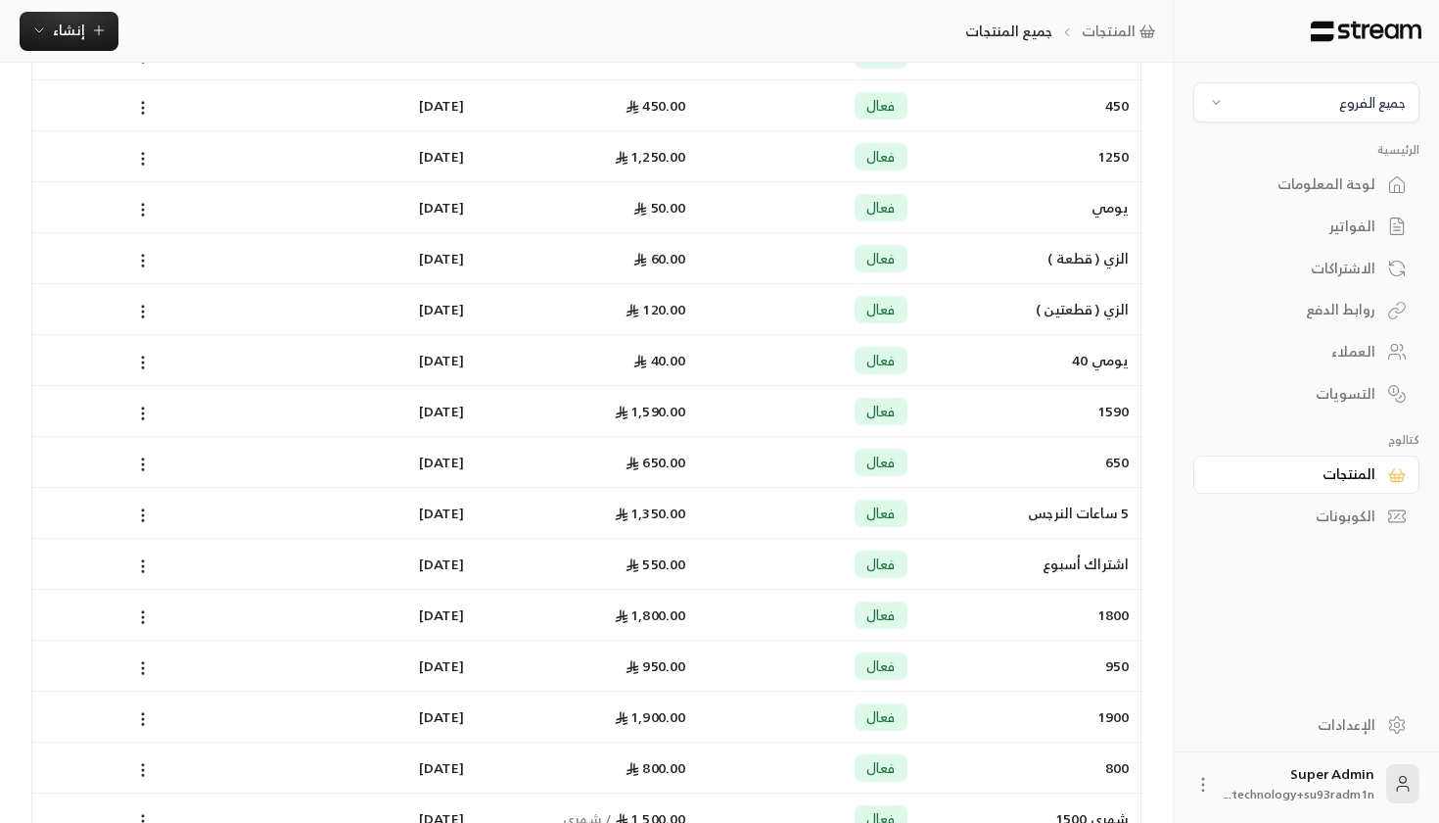
scroll to position [1896, 0]
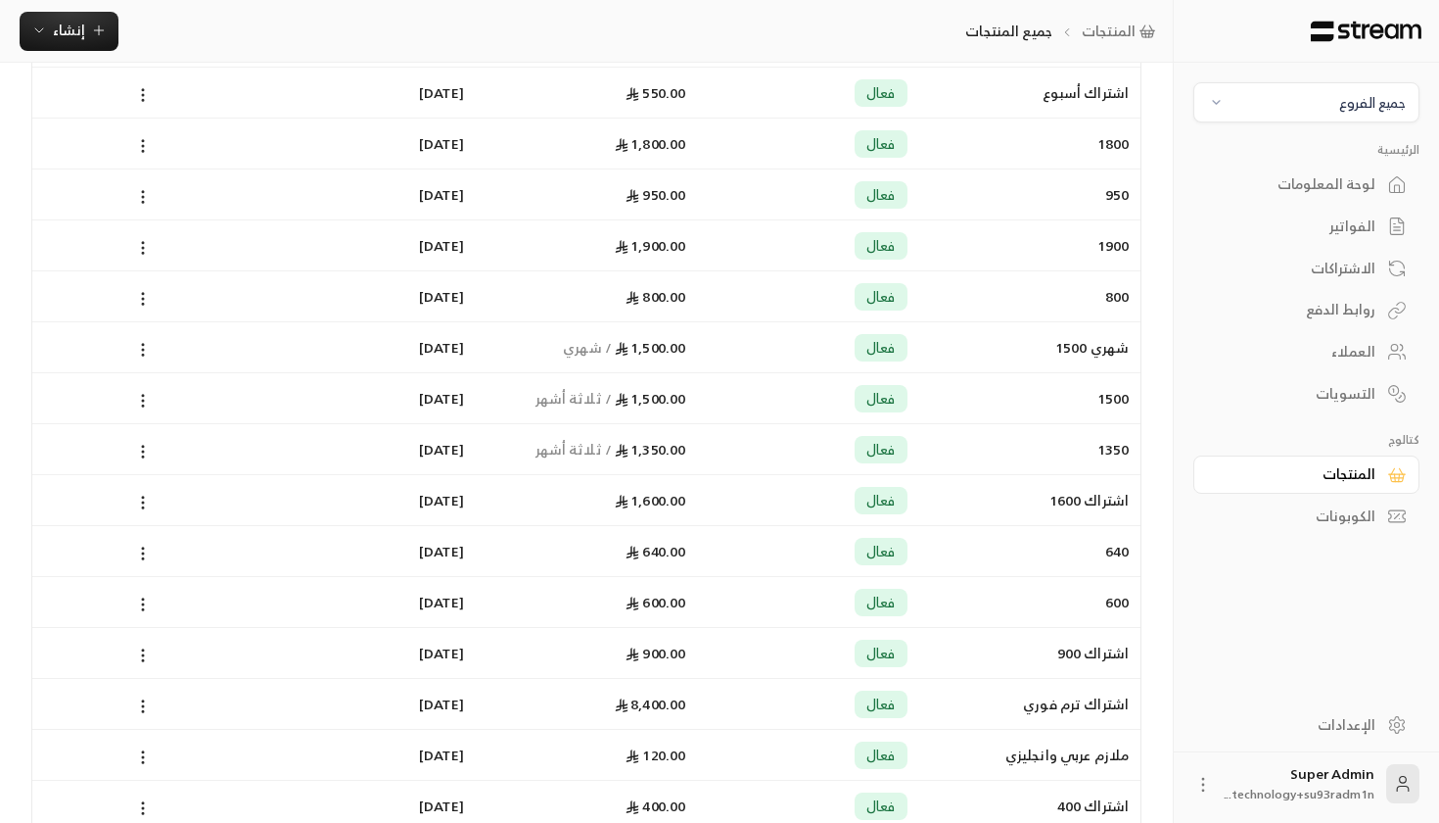
click at [672, 400] on span "1,500.00" at bounding box center [650, 398] width 71 height 24
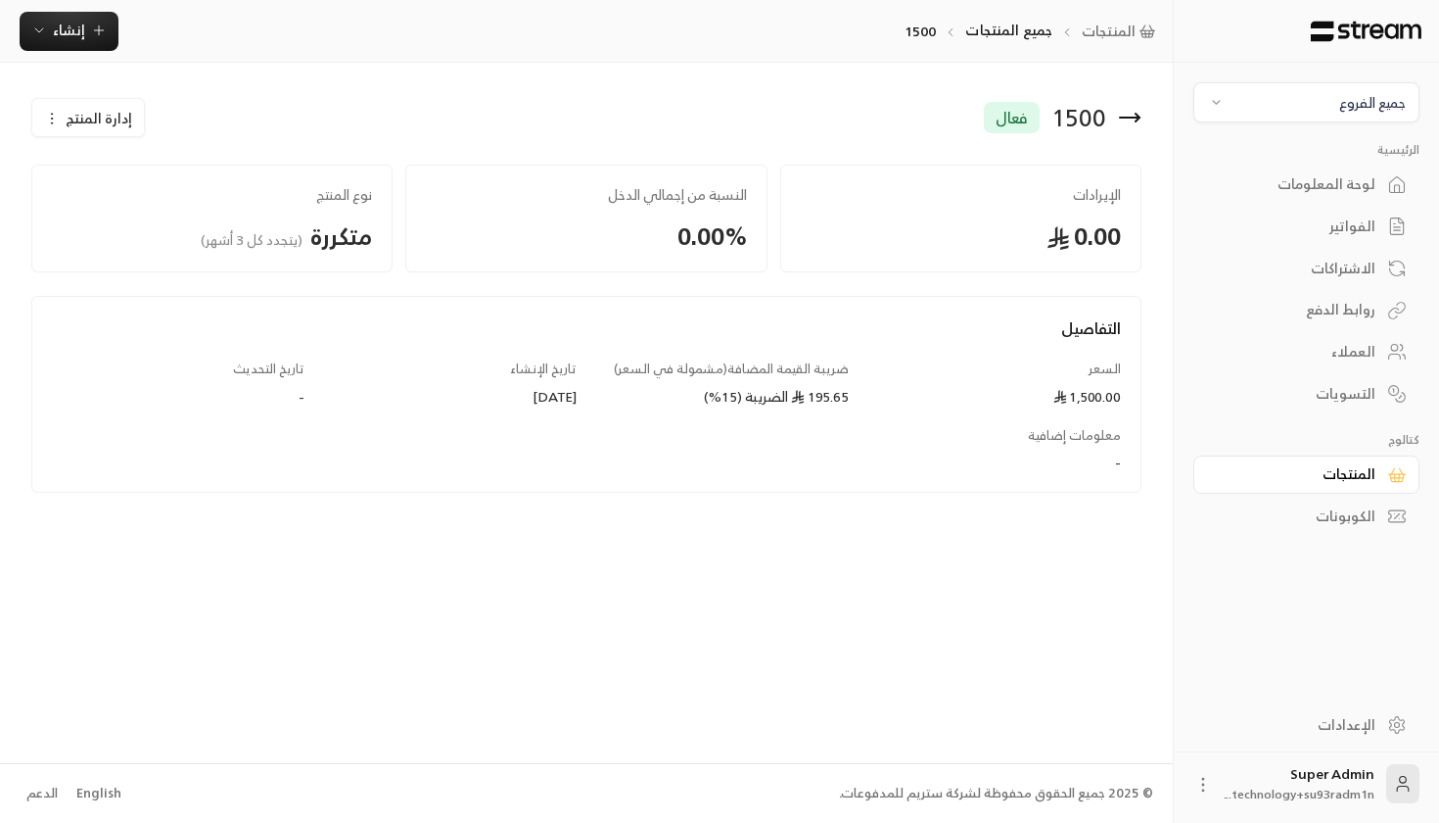
click at [141, 143] on div "1500 فعال إدارة المنتج" at bounding box center [587, 129] width 1130 height 71
click at [111, 127] on span "إدارة المنتج" at bounding box center [99, 119] width 67 height 20
click at [106, 166] on link "تعديل" at bounding box center [105, 176] width 121 height 35
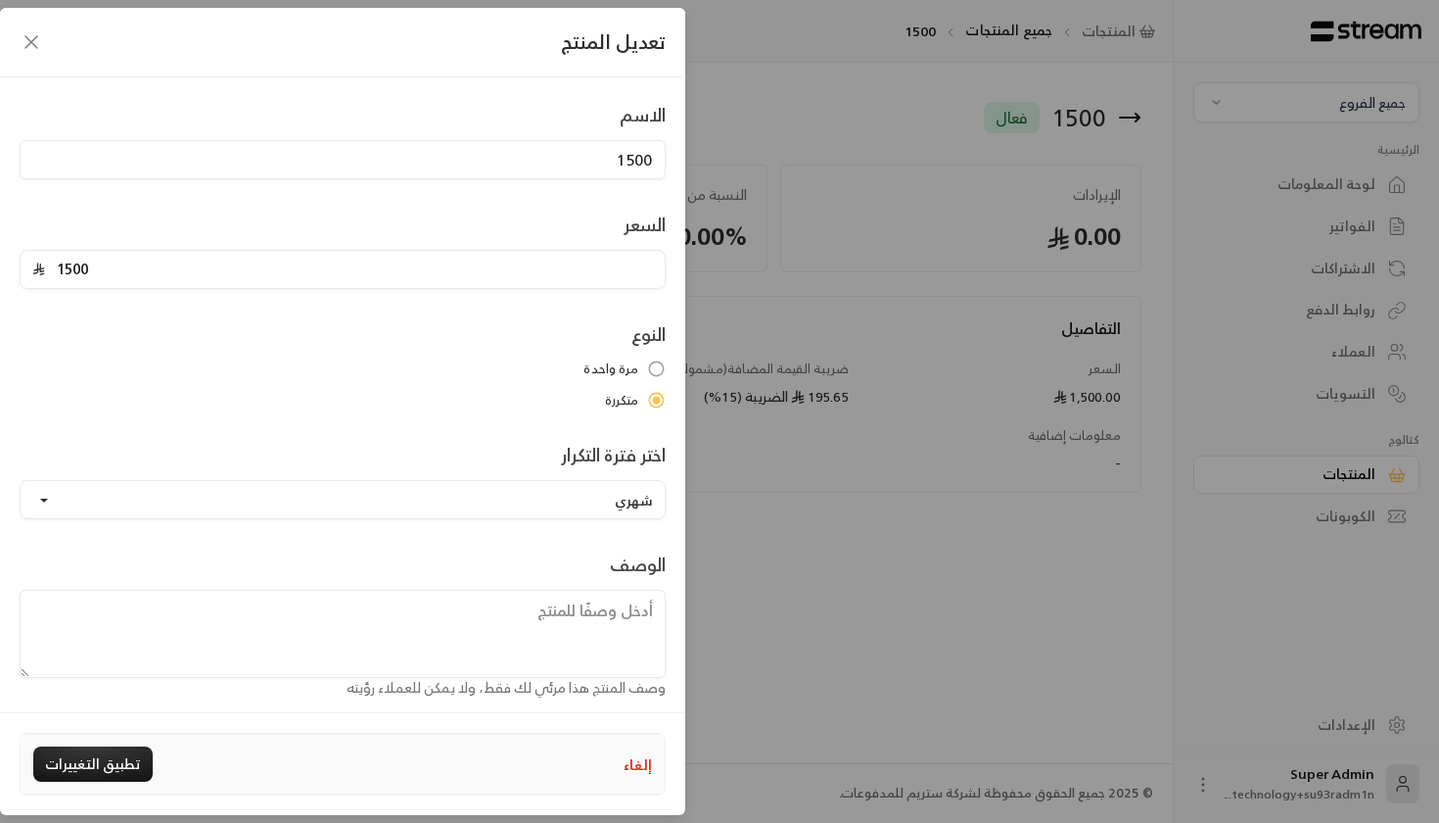
click at [893, 434] on div "تعديل المنتج الاسم 1500 السعر 1500 النوع مرة واحدة متكررة اختر فترة التكرار شهر…" at bounding box center [719, 411] width 1439 height 823
type input "0"
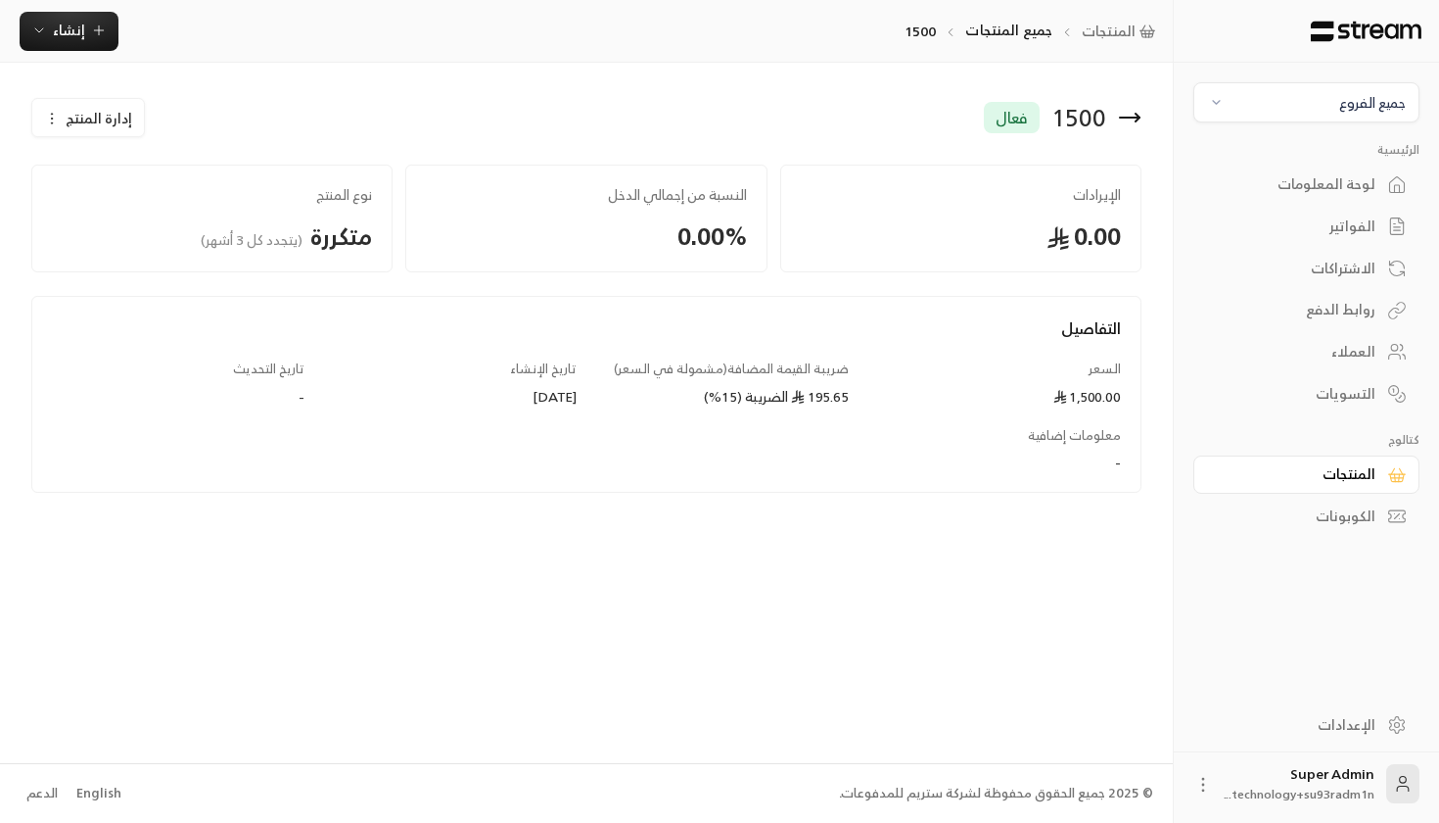
click at [1208, 783] on icon at bounding box center [1204, 785] width 20 height 20
click at [1189, 770] on li "تسجيل الخروج" at bounding box center [1158, 784] width 108 height 31
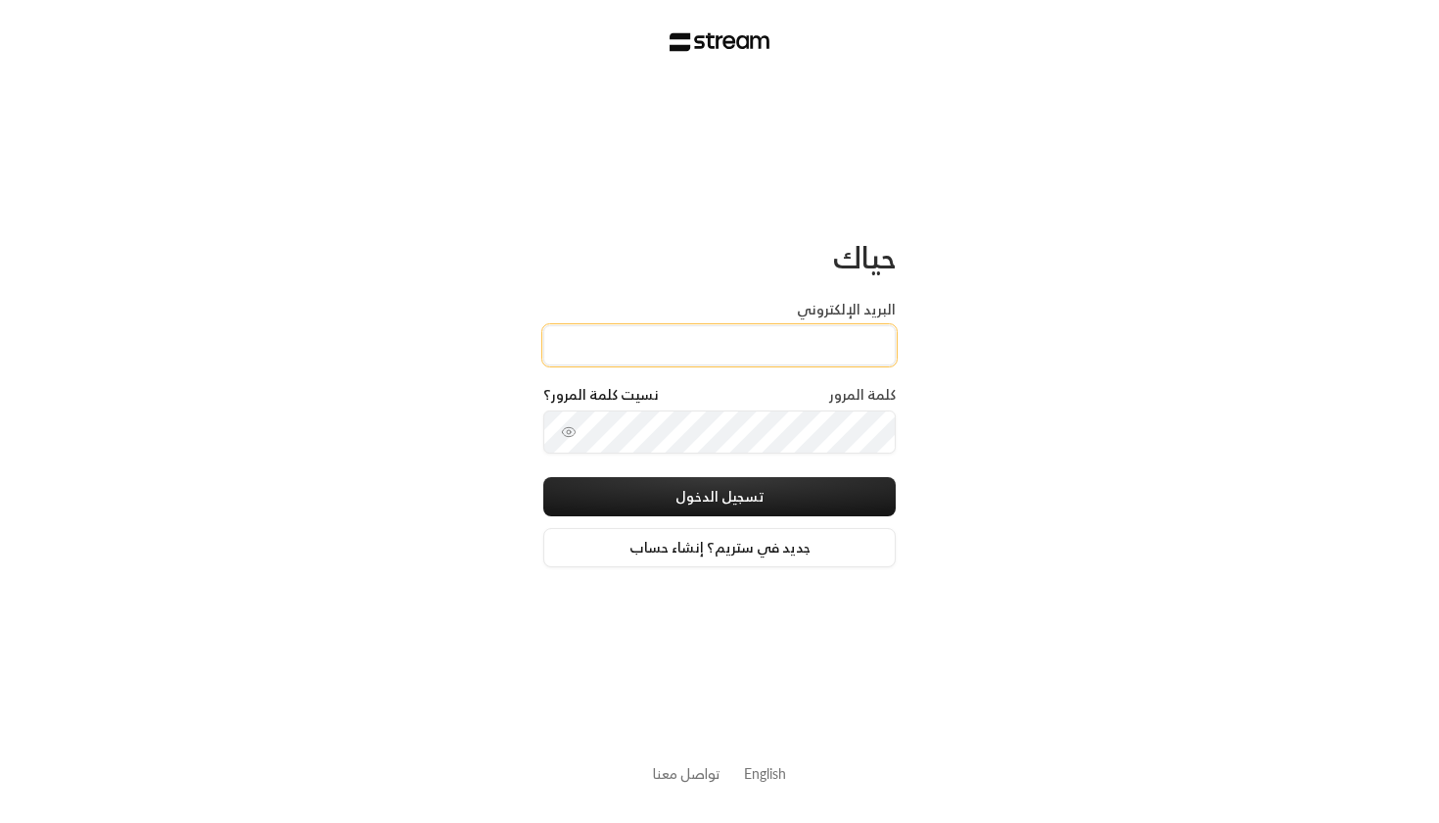
type input "[EMAIL_ADDRESS][DOMAIN_NAME]"
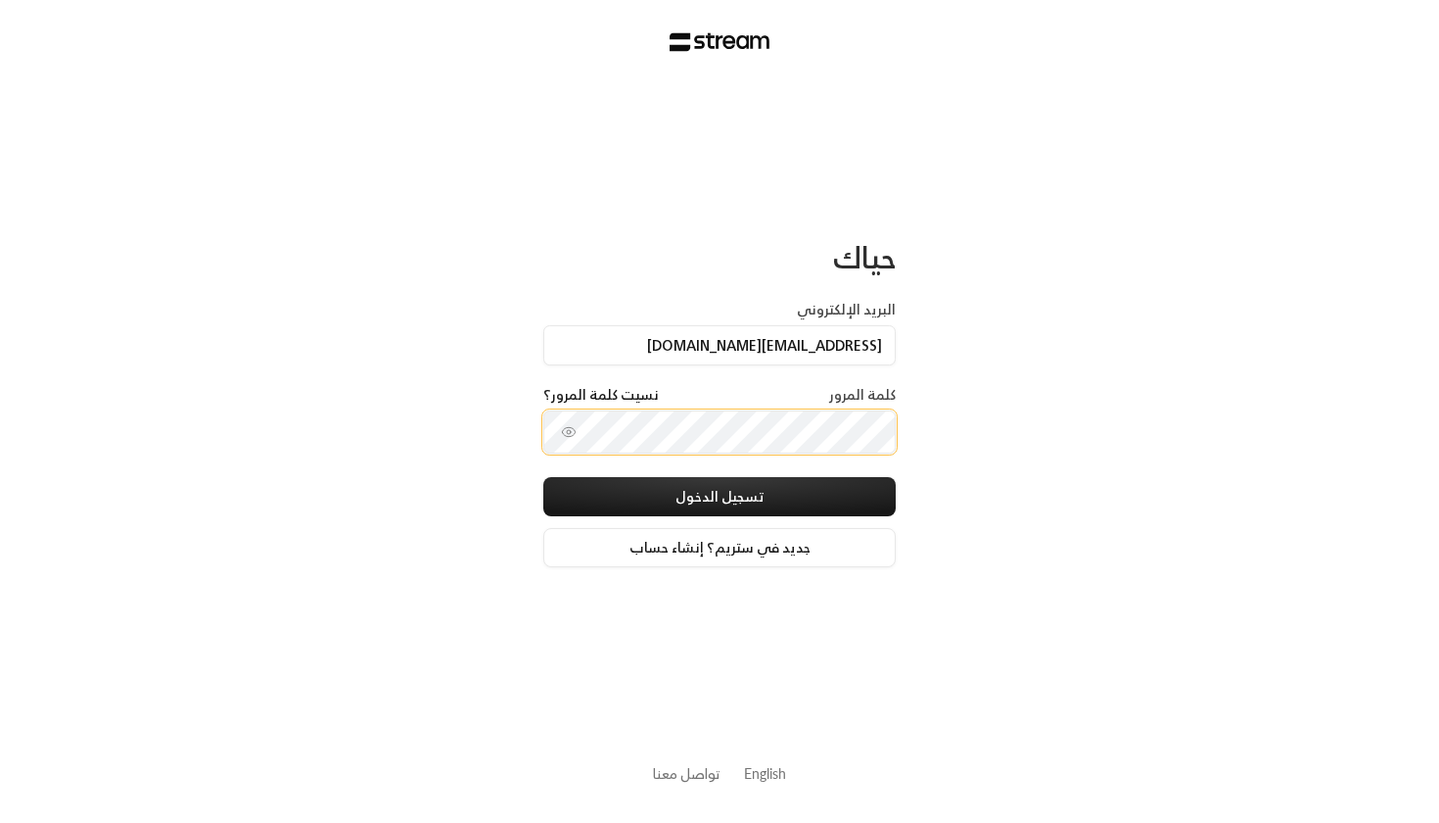
click at [720, 498] on button "تسجيل الدخول" at bounding box center [719, 496] width 353 height 39
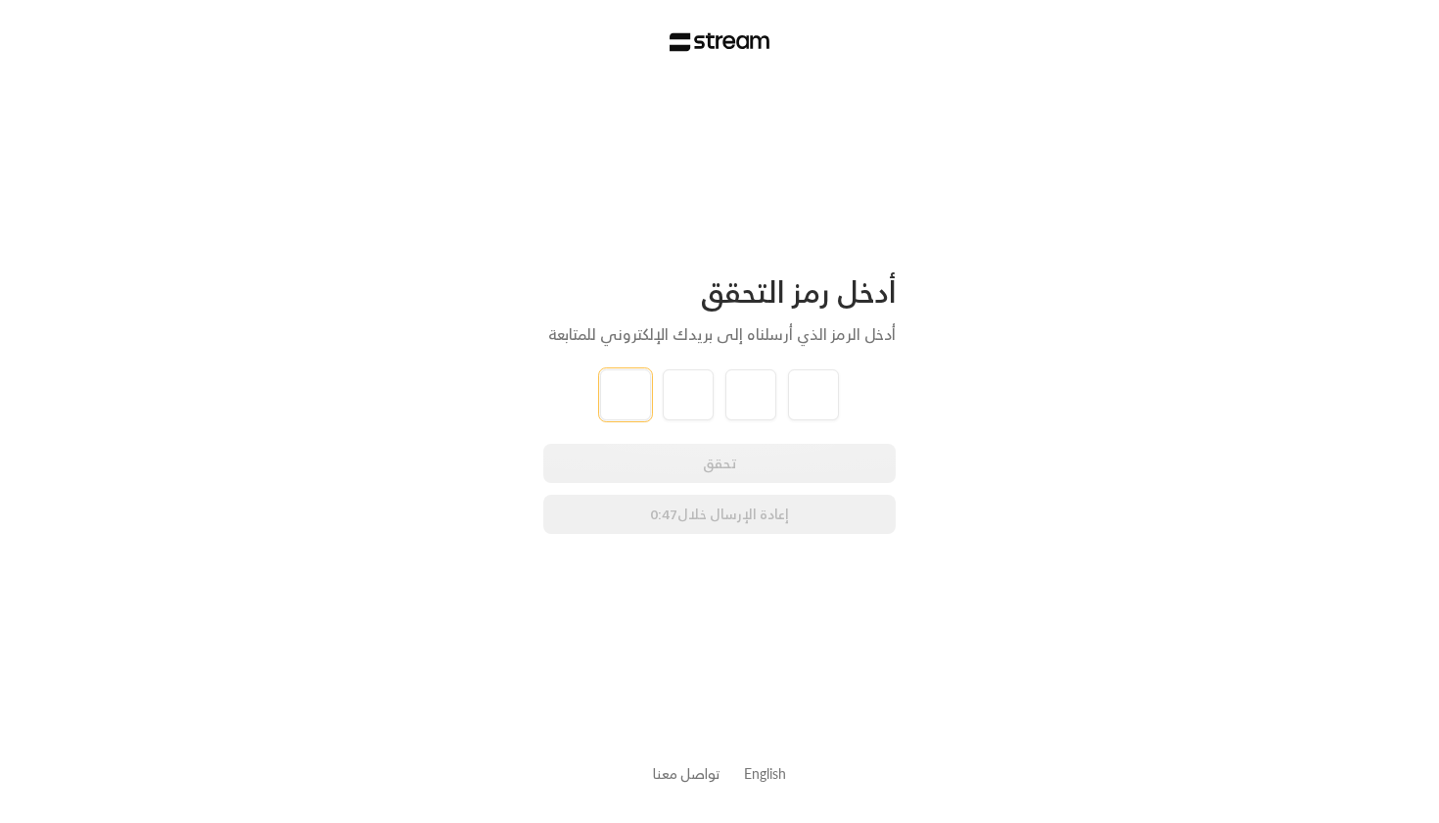
type input "1"
type input "7"
type input "8"
